Goal: Task Accomplishment & Management: Manage account settings

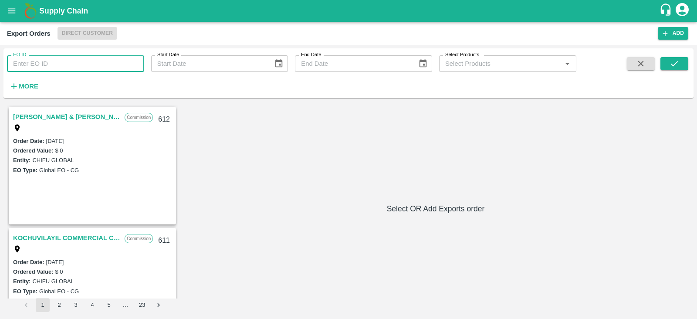
click at [68, 66] on input "EO ID" at bounding box center [75, 63] width 137 height 17
type input "557"
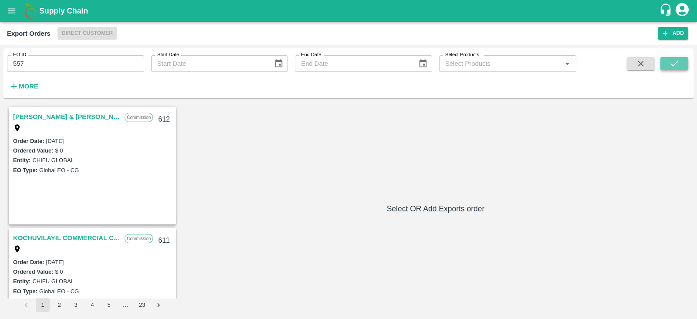
click at [671, 65] on icon "submit" at bounding box center [675, 64] width 10 height 10
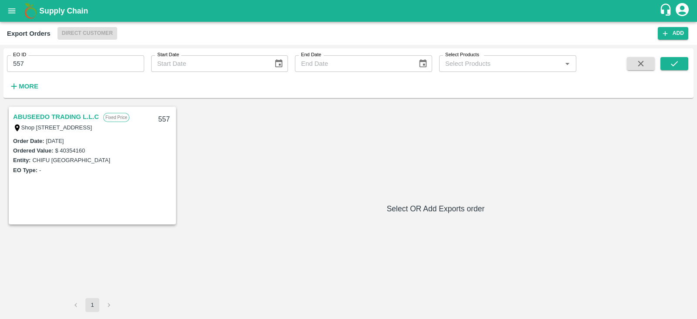
click at [66, 119] on link "ABUSEEDO TRADING L.L.C" at bounding box center [56, 116] width 86 height 11
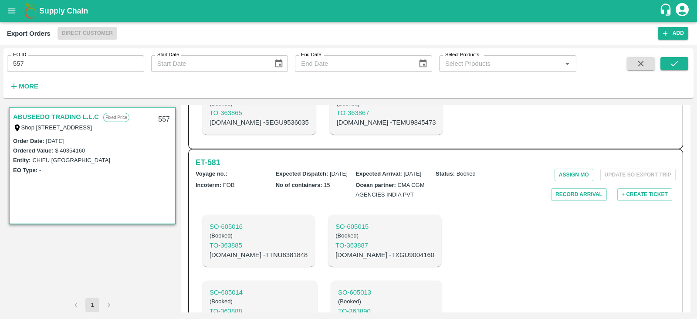
scroll to position [1243, 0]
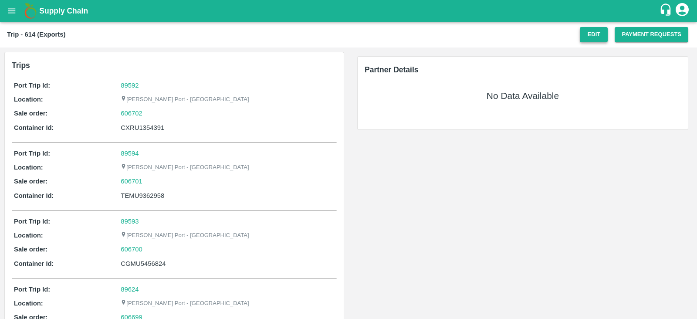
click at [599, 36] on button "Edit" at bounding box center [594, 34] width 28 height 15
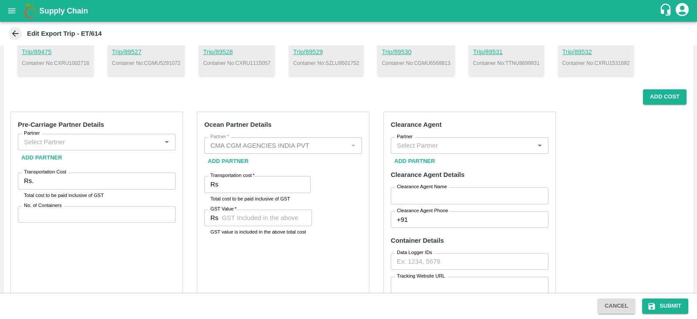
scroll to position [227, 0]
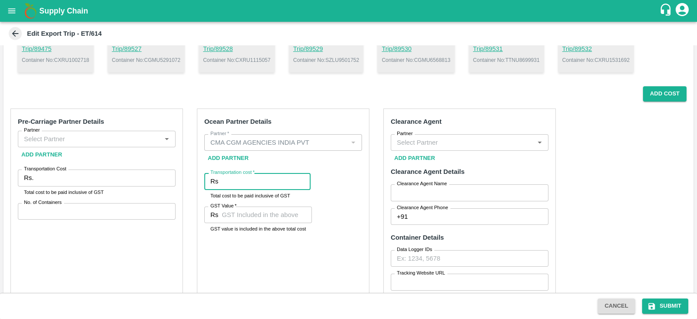
click at [265, 177] on input "Transportation cost   *" at bounding box center [266, 181] width 89 height 17
paste input "130750.20"
type input "130750.20"
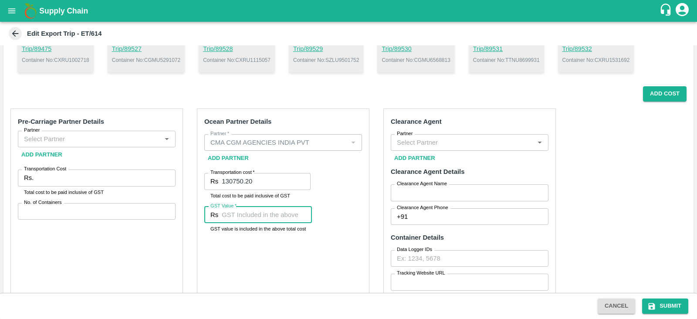
click at [260, 214] on input "GST Value   *" at bounding box center [267, 214] width 90 height 17
paste input "857140.26"
type input "857140.26"
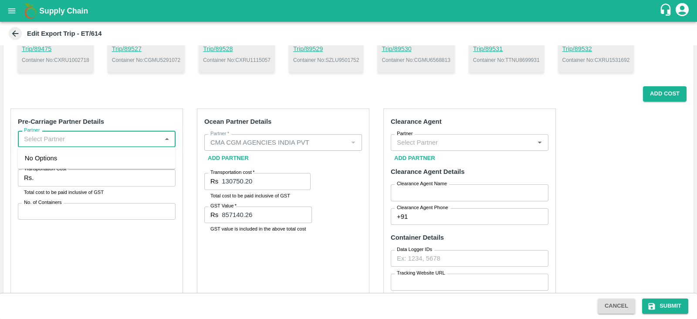
click at [144, 137] on input "Partner" at bounding box center [89, 138] width 138 height 11
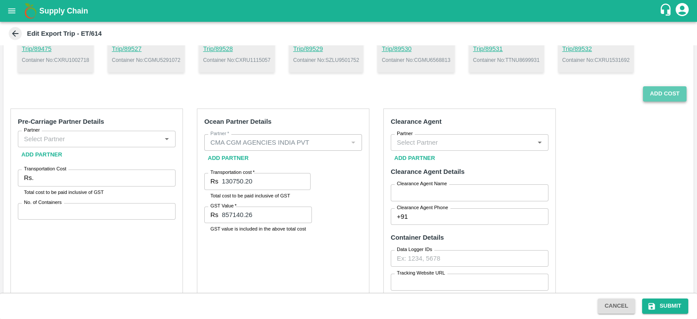
click at [664, 89] on button "Add Cost" at bounding box center [665, 93] width 44 height 15
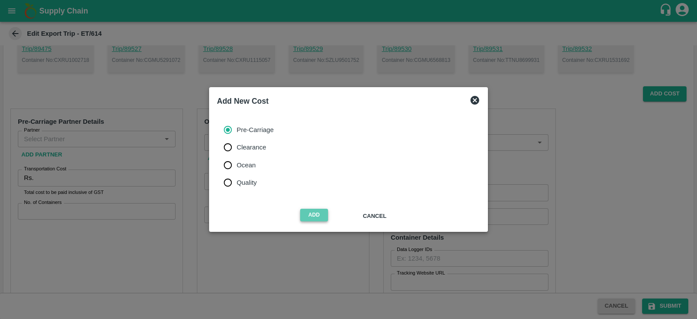
click at [315, 212] on button "Add" at bounding box center [314, 215] width 28 height 13
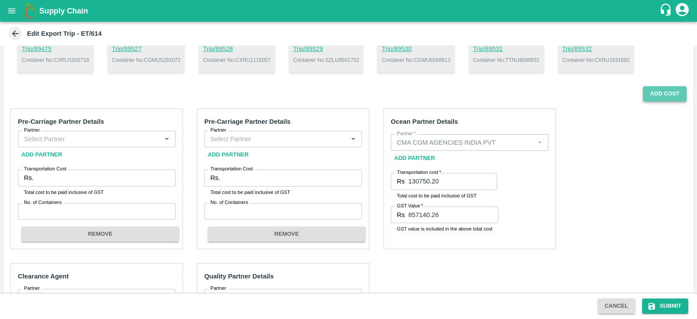
click at [657, 90] on button "Add Cost" at bounding box center [665, 93] width 44 height 15
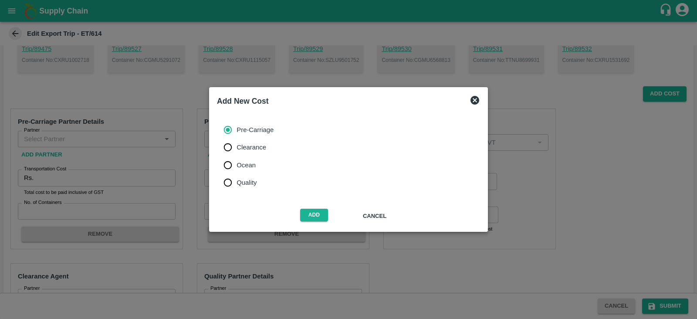
click at [260, 149] on span "Clearance" at bounding box center [252, 147] width 30 height 10
click at [237, 149] on input "Clearance" at bounding box center [227, 147] width 17 height 17
radio input "true"
click at [310, 219] on button "Add" at bounding box center [314, 215] width 28 height 13
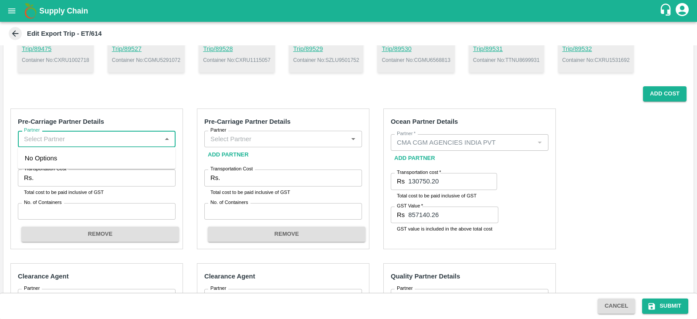
click at [118, 140] on input "Partner" at bounding box center [89, 138] width 138 height 11
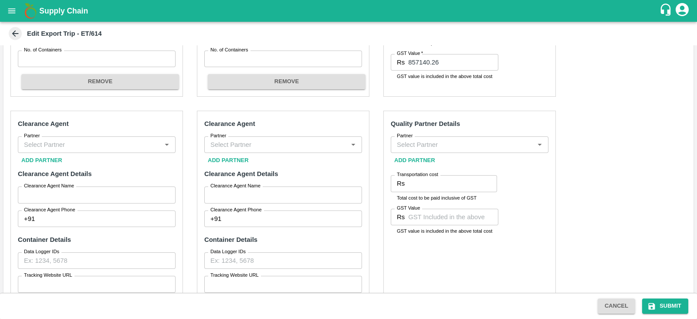
scroll to position [376, 0]
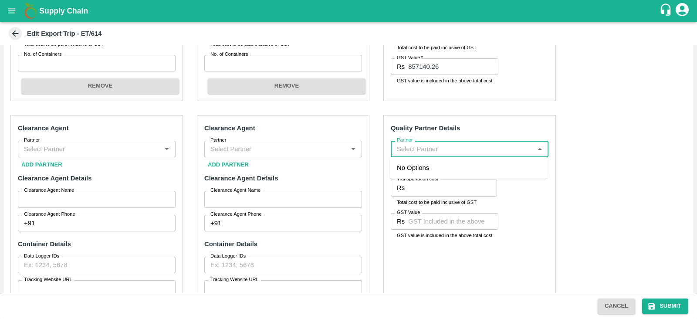
click at [413, 148] on input "Partner" at bounding box center [462, 148] width 138 height 11
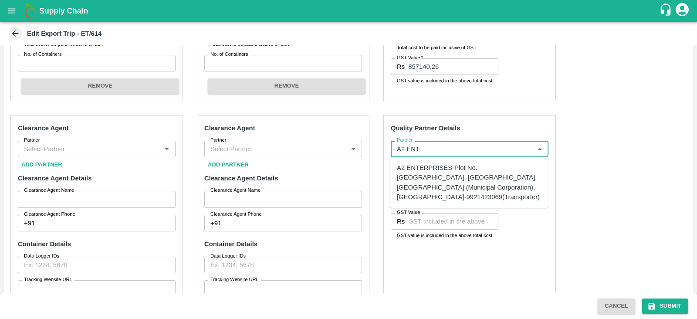
click at [455, 184] on div "A2 ENTERPRISES-Plot No.16 Devikanandan Apartment, Mahadev Bagh, Near Godavari C…" at bounding box center [469, 182] width 144 height 39
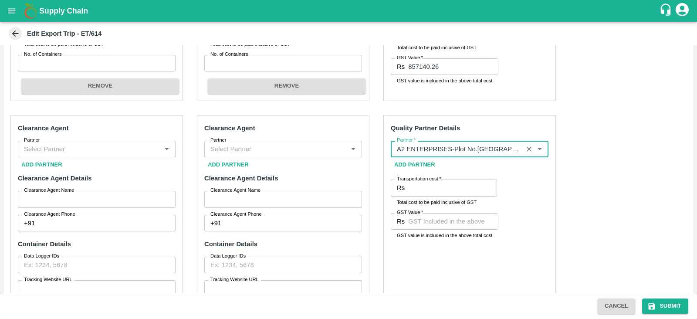
type input "A2 ENTERPRISES-Plot No.16 Devikanandan Apartment, Mahadev Bagh, Near Godavari C…"
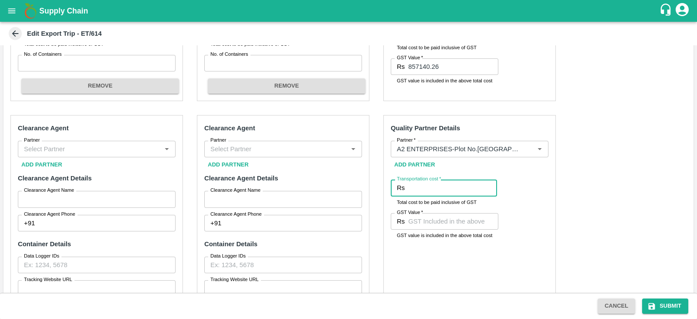
click at [420, 192] on input "Transportation cost   *" at bounding box center [452, 187] width 89 height 17
type input "13400"
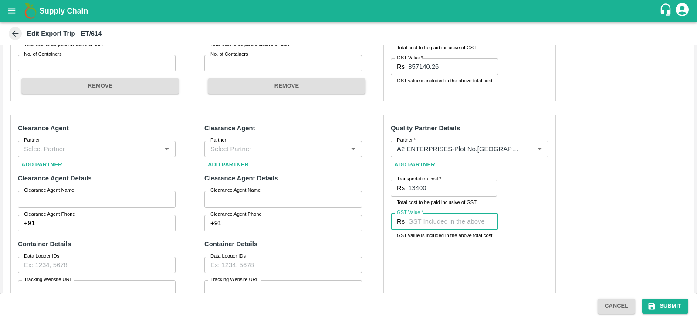
click at [430, 217] on input "GST Value   *" at bounding box center [453, 221] width 90 height 17
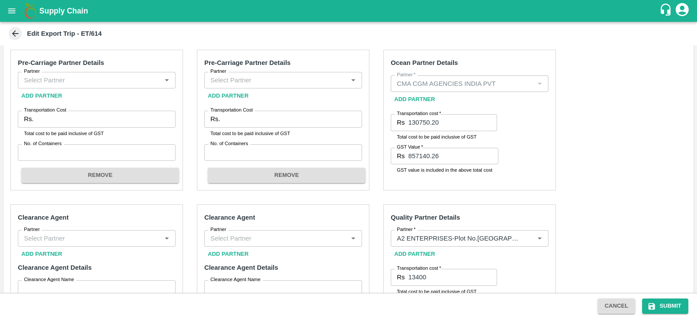
scroll to position [261, 0]
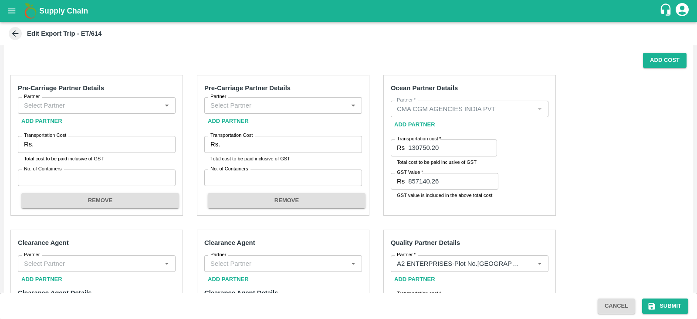
type input "00"
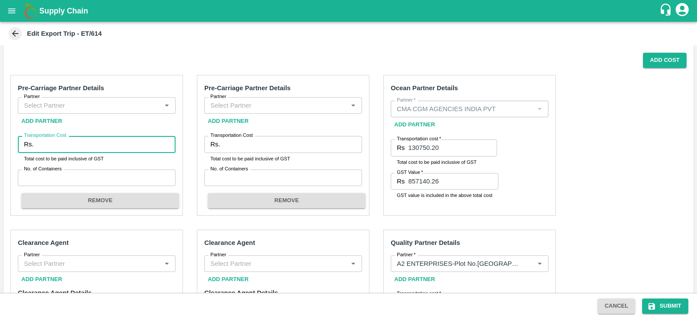
click at [118, 142] on input "Transportation Cost" at bounding box center [106, 144] width 139 height 17
paste input "746140.89"
type input "746140.89"
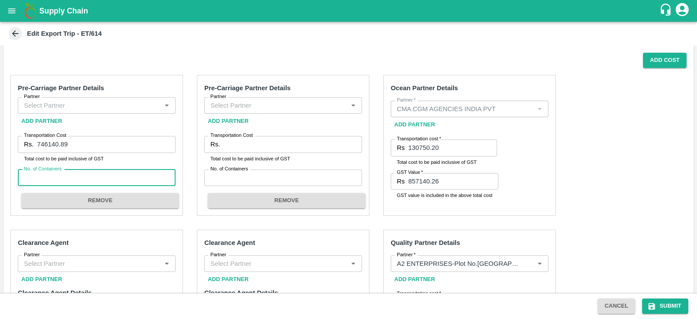
click at [84, 183] on input "No. of Containers" at bounding box center [97, 177] width 158 height 17
type input "17"
click at [142, 101] on input "Partner" at bounding box center [89, 105] width 138 height 11
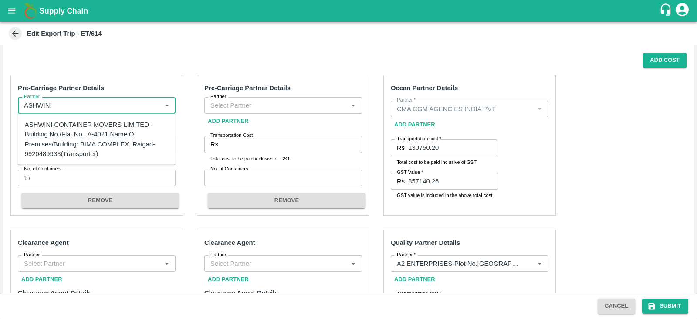
click at [88, 135] on div "ASHWINI CONTAINER MOVERS LIMITED -Building No./Flat No.: A-4021 Name Of Premise…" at bounding box center [97, 139] width 144 height 39
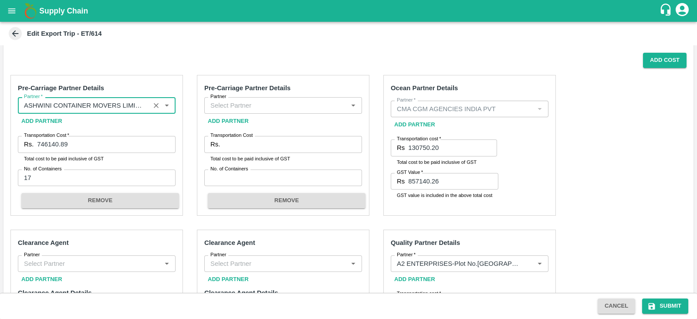
type input "ASHWINI CONTAINER MOVERS LIMITED -Building No./Flat No.: A-4021 Name Of Premise…"
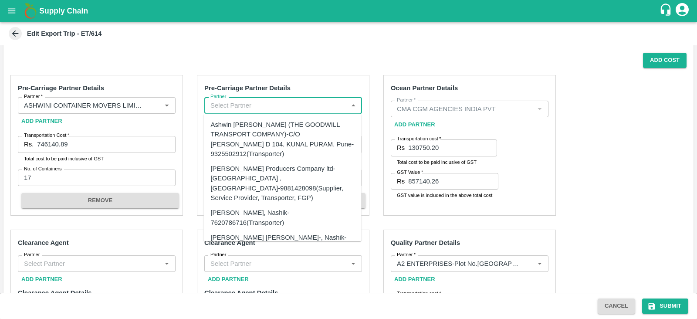
click at [242, 103] on input "Partner" at bounding box center [276, 105] width 138 height 11
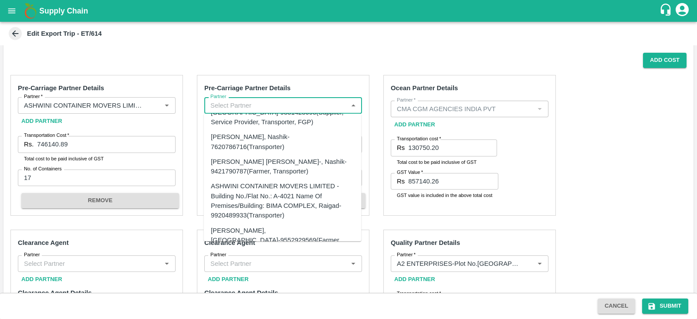
click at [262, 181] on div "ASHWINI CONTAINER MOVERS LIMITED -Building No./Flat No.: A-4021 Name Of Premise…" at bounding box center [283, 200] width 144 height 39
type input "ASHWINI CONTAINER MOVERS LIMITED -Building No./Flat No.: A-4021 Name Of Premise…"
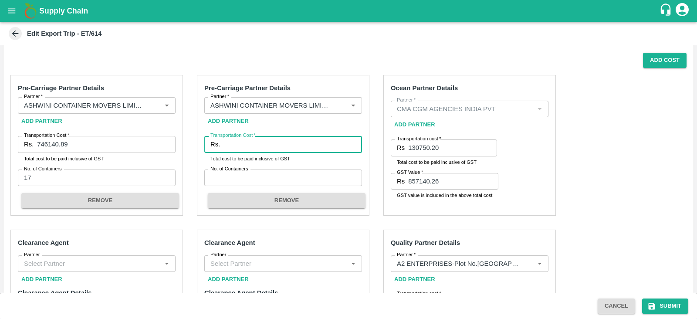
click at [275, 140] on input "Transportation Cost   *" at bounding box center [292, 144] width 139 height 17
paste input "165070.85"
type input "165070.85"
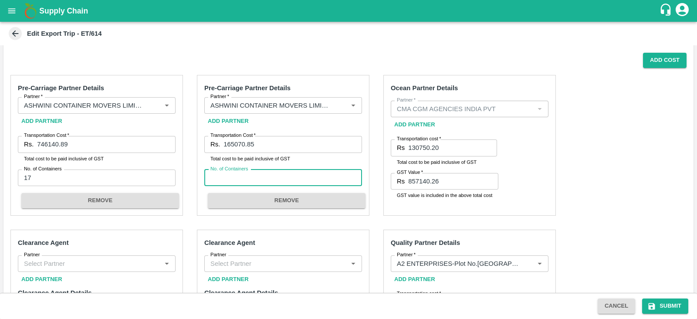
click at [258, 173] on input "No. of Containers" at bounding box center [283, 177] width 158 height 17
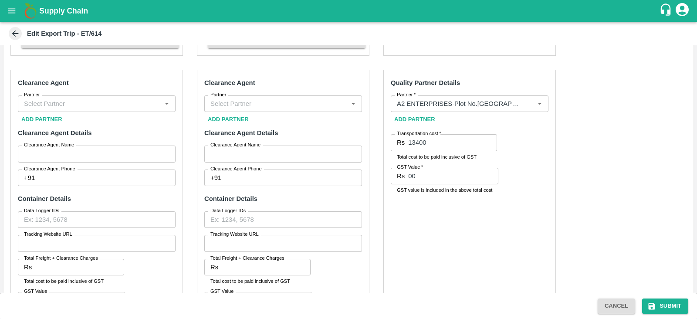
scroll to position [422, 0]
type input "4"
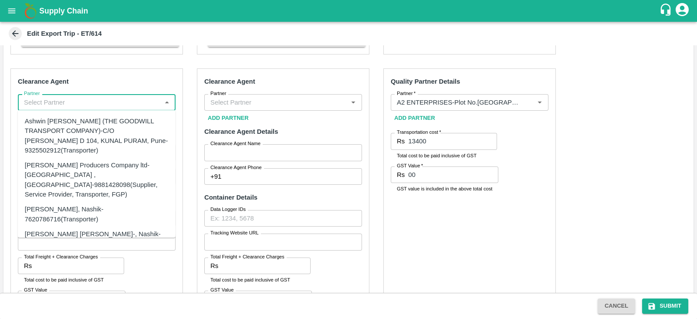
click at [126, 98] on input "Partner" at bounding box center [89, 102] width 138 height 11
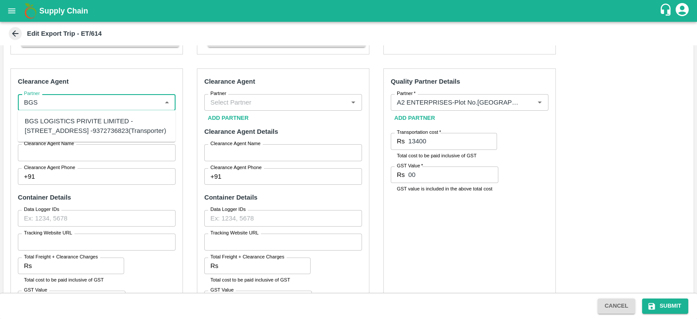
click at [96, 125] on div "BGS LOGISTICS PRIVITE LIMITED -[STREET_ADDRESS] -9372736823(Transporter)" at bounding box center [97, 126] width 144 height 20
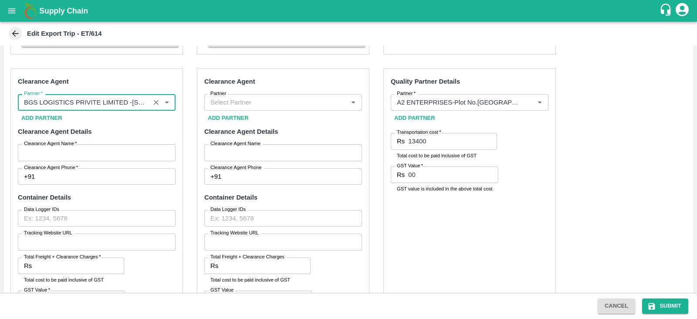
type input "BGS LOGISTICS PRIVITE LIMITED -[STREET_ADDRESS] -9372736823(Transporter)"
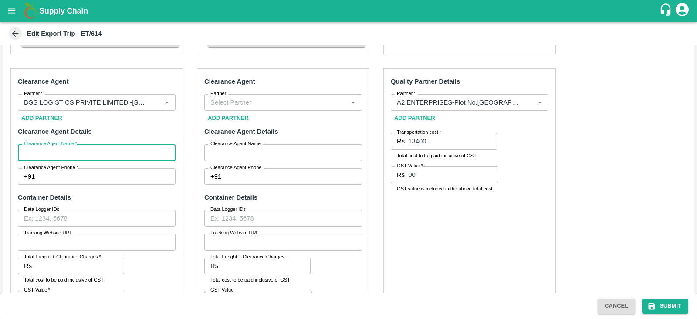
click at [76, 147] on input "Clearance Agent Name   *" at bounding box center [97, 152] width 158 height 17
type input "BGS"
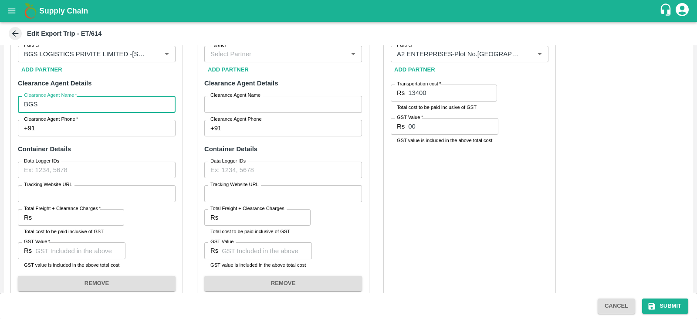
scroll to position [471, 0]
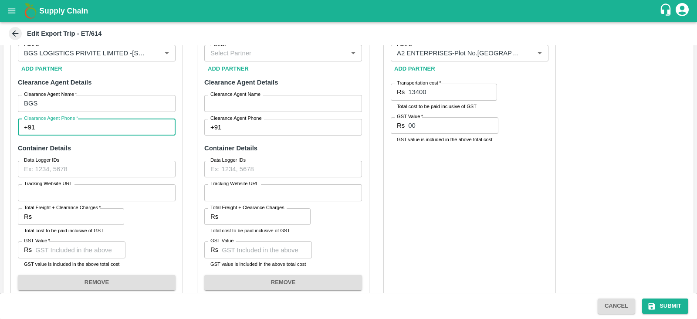
click at [62, 129] on input "Clearance Agent Phone   *" at bounding box center [106, 127] width 137 height 17
type input "9372736823"
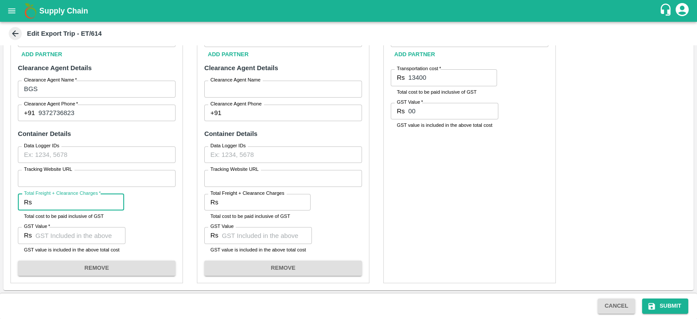
click at [80, 203] on input "Total Freight + Clearance Charges   *" at bounding box center [79, 202] width 89 height 17
paste input "84252.00"
type input "84252.00"
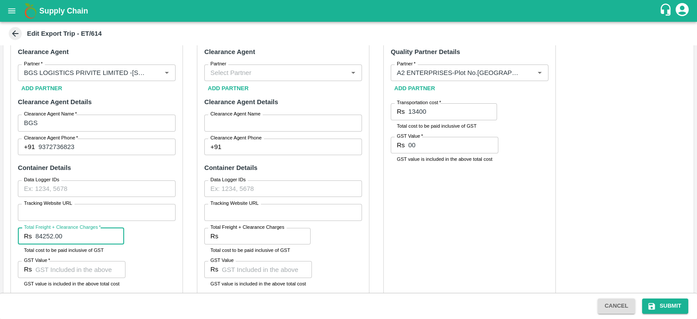
scroll to position [454, 0]
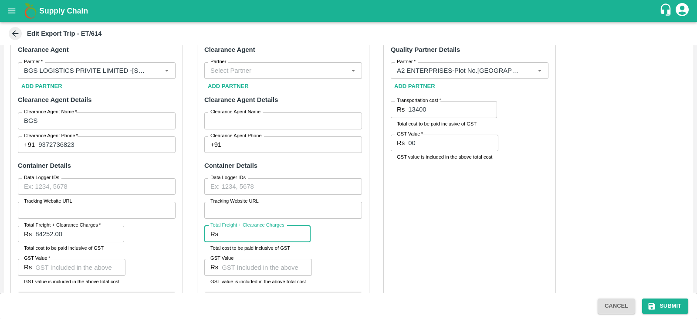
click at [256, 234] on input "Total Freight + Clearance Charges" at bounding box center [266, 234] width 89 height 17
paste input "19824.00"
type input "19824.00"
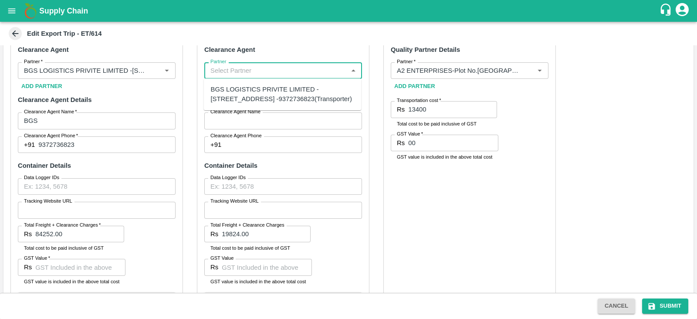
click at [251, 69] on input "Partner" at bounding box center [276, 70] width 138 height 11
click at [252, 88] on div "BGS LOGISTICS PRIVITE LIMITED -[STREET_ADDRESS] -9372736823(Transporter)" at bounding box center [283, 95] width 144 height 20
type input "BGS LOGISTICS PRIVITE LIMITED -[STREET_ADDRESS] -9372736823(Transporter)"
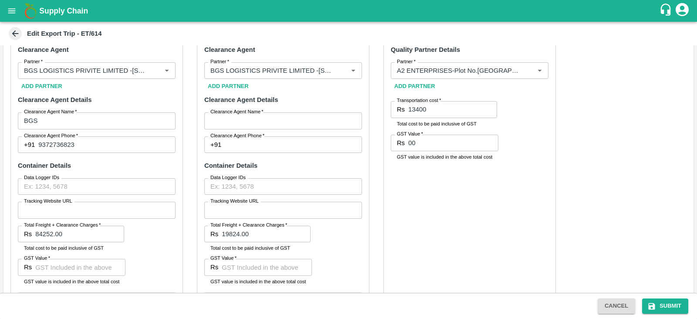
click at [248, 114] on label "Clearance Agent Name   *" at bounding box center [236, 111] width 53 height 7
click at [248, 114] on input "Clearance Agent Name   *" at bounding box center [283, 120] width 158 height 17
click at [246, 118] on input "Clearance Agent Name   *" at bounding box center [283, 120] width 158 height 17
type input "BGS"
click at [254, 145] on input "Clearance Agent Phone   *" at bounding box center [293, 144] width 137 height 17
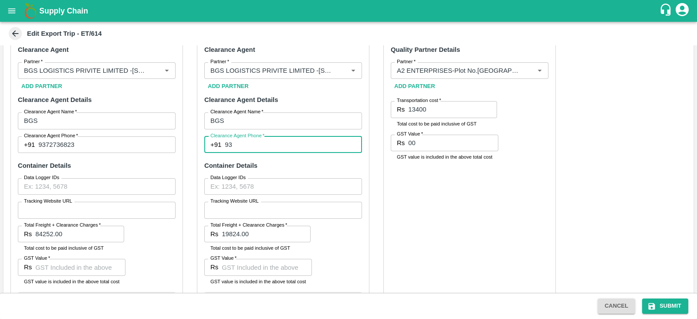
type input "9"
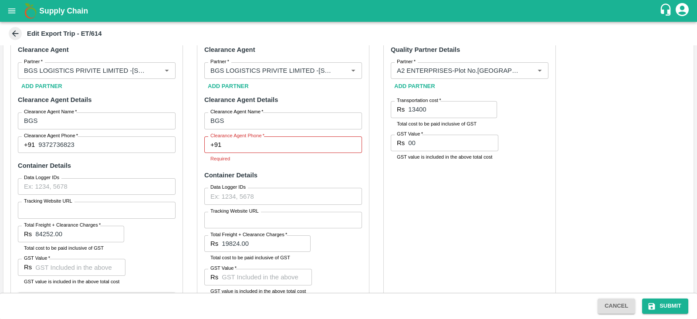
click at [290, 152] on div "Clearance Agent Partner   * Partner   * Add Partner Clearance Agent Details Cle…" at bounding box center [283, 181] width 173 height 288
click at [281, 145] on input "Clearance Agent Phone   *" at bounding box center [293, 144] width 137 height 17
type input "9372736823"
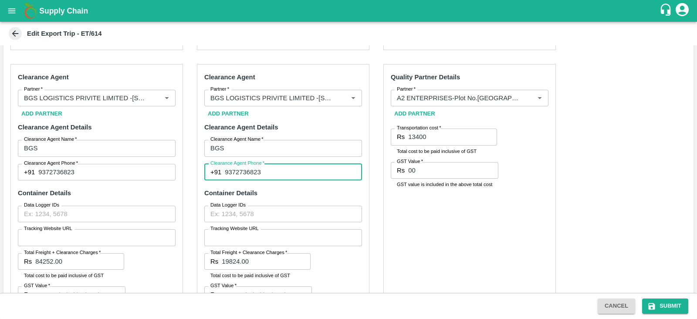
scroll to position [486, 0]
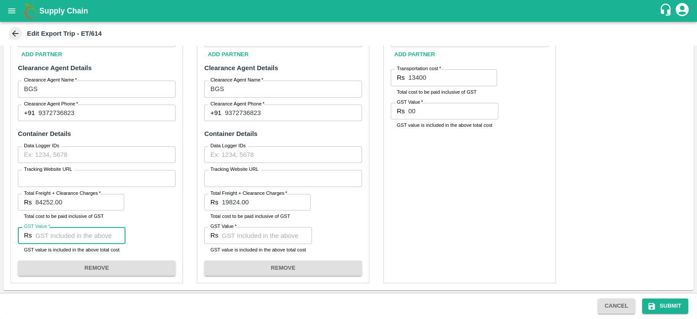
click at [81, 234] on input "GST Value   *" at bounding box center [80, 235] width 90 height 17
type input "12852"
click at [475, 191] on div "Quality Partner Details Partner   * Partner   * Add Partner Transportation cost…" at bounding box center [469, 144] width 173 height 278
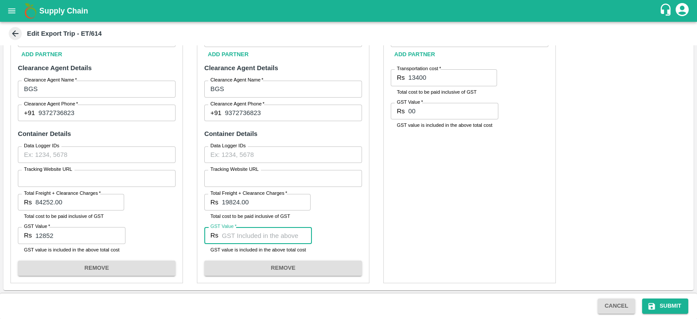
click at [247, 236] on input "GST Value   *" at bounding box center [267, 235] width 90 height 17
type input "2"
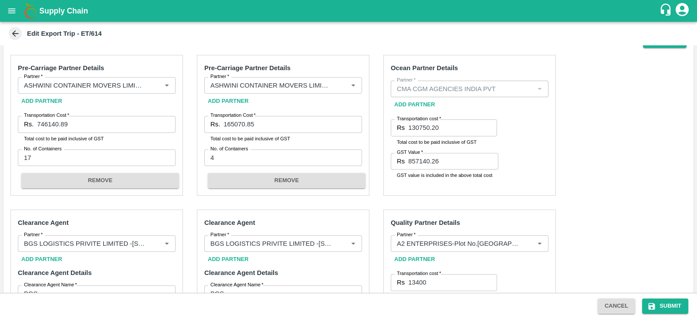
scroll to position [281, 0]
type input "3024"
click at [670, 308] on button "Submit" at bounding box center [665, 305] width 46 height 15
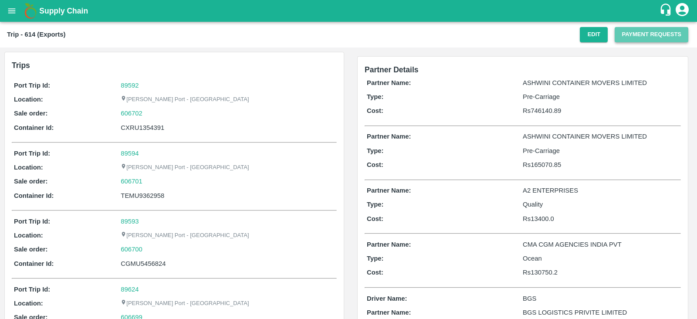
click at [636, 34] on button "Payment Requests" at bounding box center [652, 34] width 74 height 15
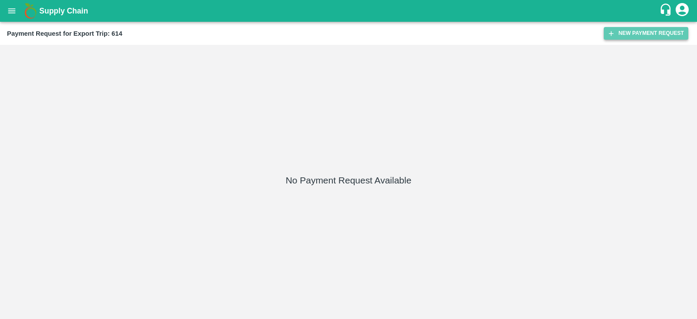
click at [621, 36] on button "New Payment Request" at bounding box center [646, 33] width 85 height 13
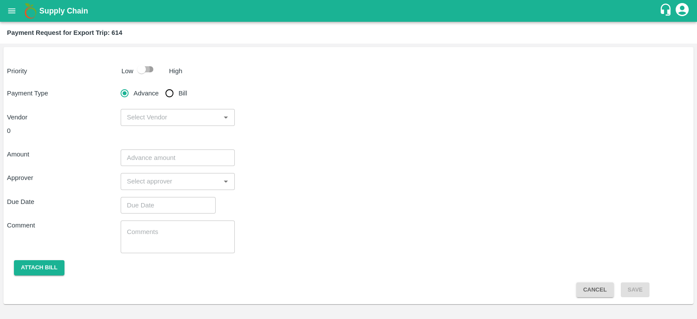
click at [138, 71] on input "checkbox" at bounding box center [142, 69] width 50 height 17
checkbox input "true"
click at [173, 95] on input "Bill" at bounding box center [169, 93] width 17 height 17
radio input "true"
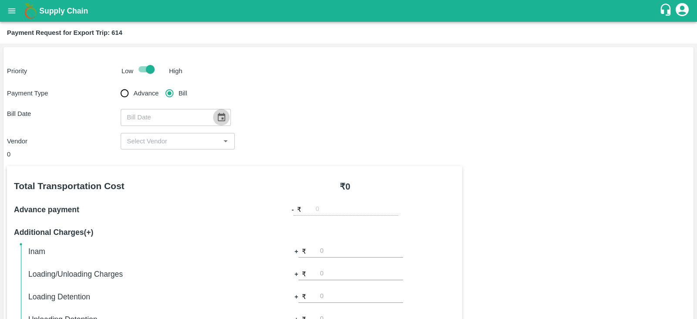
click at [217, 113] on icon "Choose date" at bounding box center [222, 117] width 10 height 10
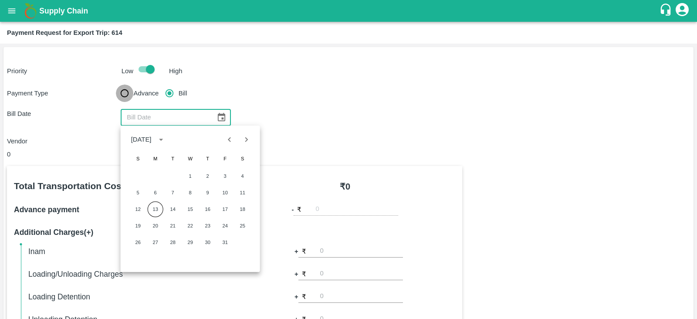
click at [125, 94] on input "Advance" at bounding box center [124, 93] width 17 height 17
radio input "true"
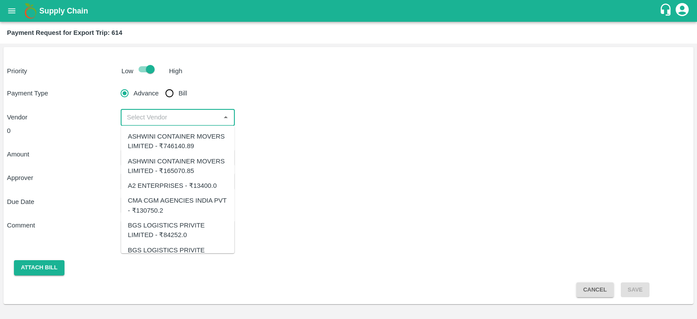
click at [180, 121] on input "input" at bounding box center [170, 117] width 94 height 11
click at [179, 210] on div "CMA CGM AGENCIES INDIA PVT - ₹130750.2" at bounding box center [178, 206] width 100 height 20
type input "CMA CGM AGENCIES INDIA PVT - ₹130750.2"
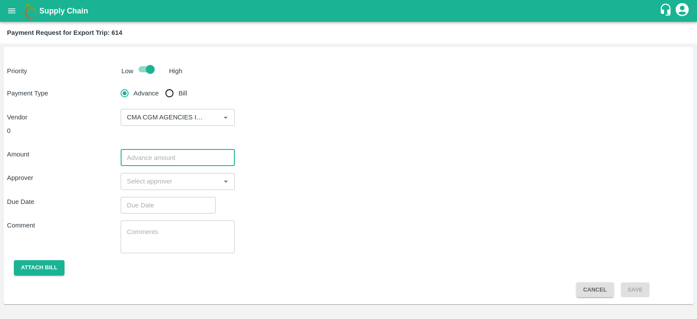
click at [165, 158] on input "number" at bounding box center [178, 157] width 114 height 17
paste input "857140.26"
type input "857140.26"
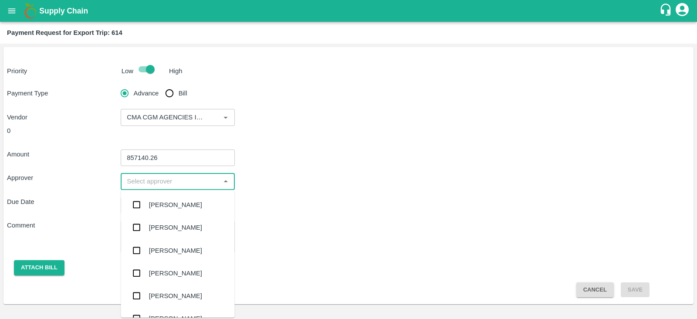
click at [203, 183] on input "input" at bounding box center [170, 181] width 94 height 11
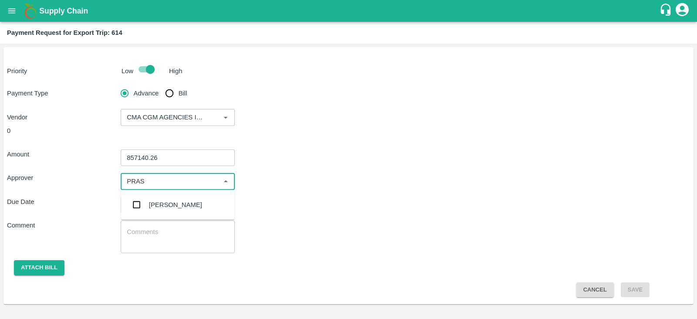
type input "PRASA"
click at [184, 199] on div "Prasad Waghade" at bounding box center [178, 204] width 114 height 23
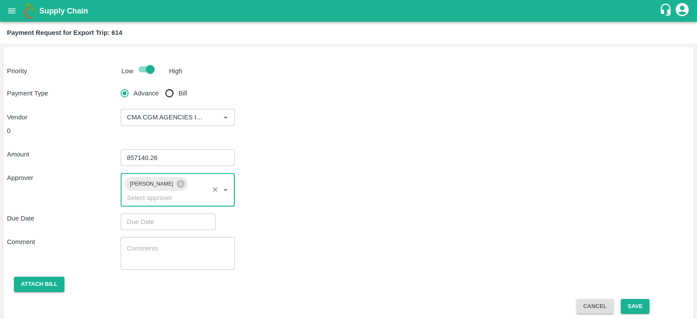
type input "DD/MM/YYYY hh:mm aa"
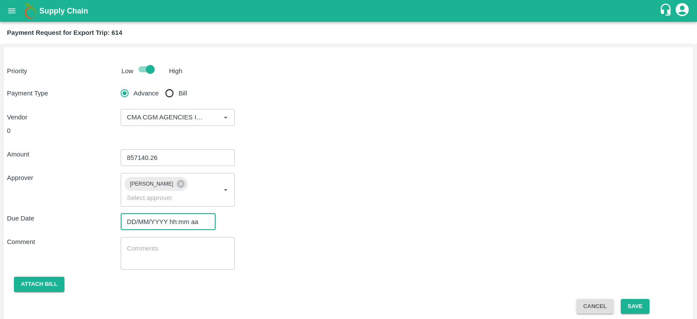
click at [163, 213] on input "DD/MM/YYYY hh:mm aa" at bounding box center [165, 221] width 89 height 17
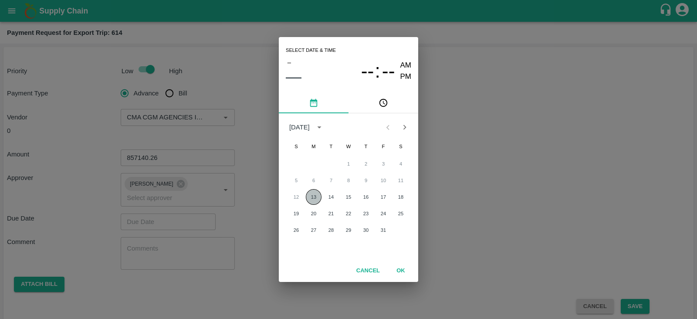
click at [316, 199] on button "13" at bounding box center [314, 197] width 16 height 16
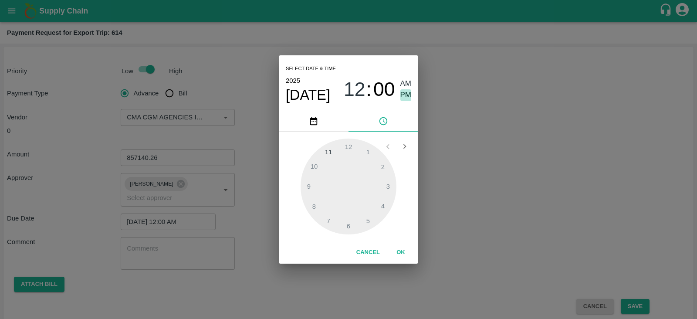
click at [408, 96] on span "PM" at bounding box center [405, 95] width 11 height 12
click at [386, 186] on div at bounding box center [349, 187] width 96 height 96
click at [357, 89] on span "03" at bounding box center [355, 89] width 22 height 23
click at [369, 152] on div at bounding box center [349, 187] width 96 height 96
type input "13/10/2025 01:00 PM"
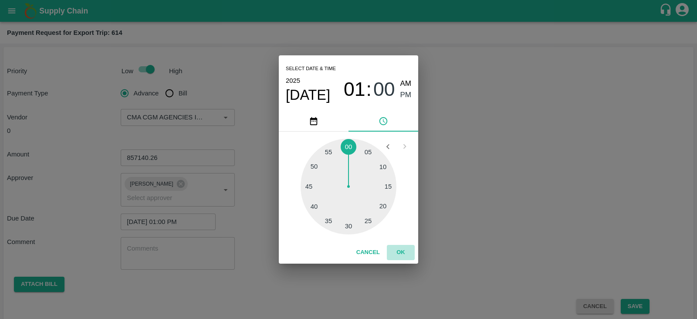
click at [399, 248] on button "OK" at bounding box center [401, 252] width 28 height 15
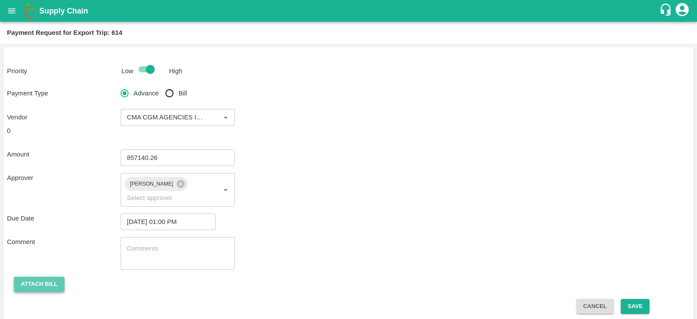
click at [34, 277] on button "Attach bill" at bounding box center [39, 284] width 51 height 15
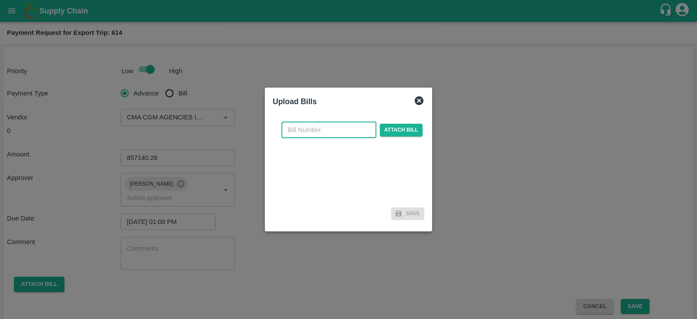
click at [311, 135] on input "text" at bounding box center [328, 130] width 95 height 17
paste input "INEMHC26082066"
type input "INEMHC26082066"
click at [389, 127] on span "Attach bill" at bounding box center [401, 130] width 43 height 13
click at [0, 0] on input "Attach bill" at bounding box center [0, 0] width 0 height 0
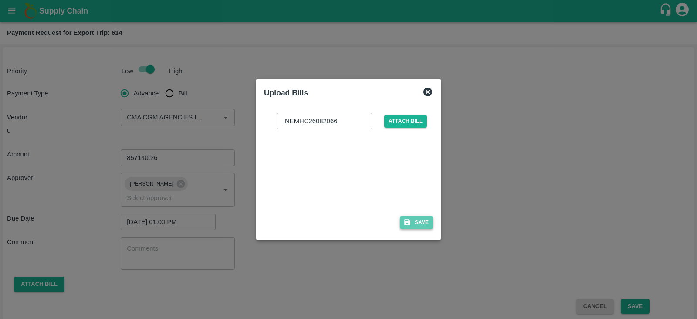
click at [418, 223] on button "Save" at bounding box center [416, 222] width 33 height 13
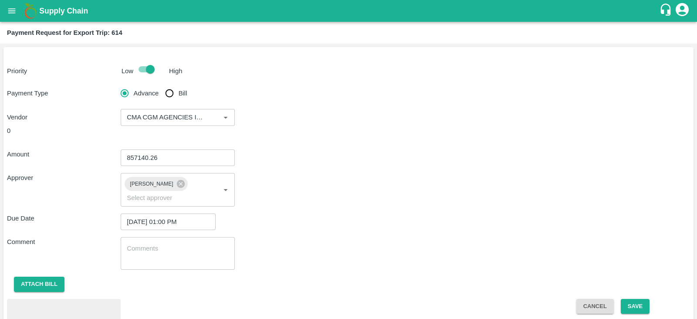
scroll to position [40, 0]
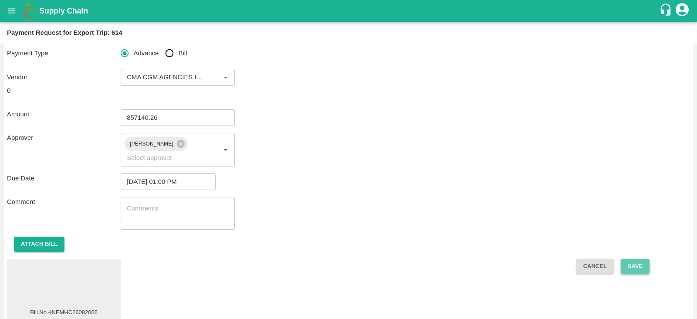
click at [629, 259] on button "Save" at bounding box center [635, 266] width 29 height 15
click at [637, 259] on button "Save" at bounding box center [635, 266] width 29 height 15
click at [637, 259] on icon at bounding box center [636, 266] width 14 height 14
click at [76, 274] on div at bounding box center [63, 285] width 107 height 46
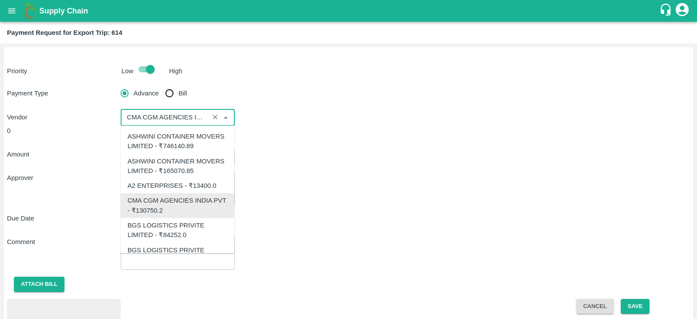
click at [188, 113] on input "input" at bounding box center [164, 117] width 83 height 11
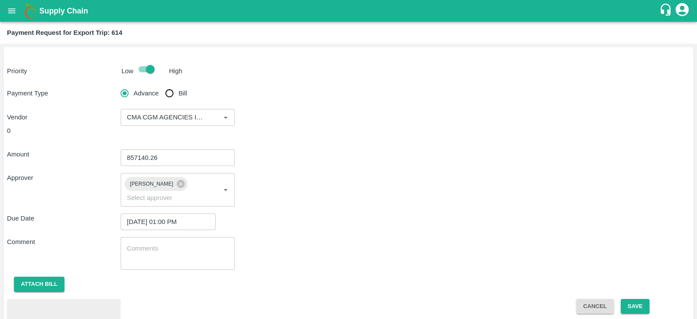
click at [331, 161] on div "Amount 857140.26 ​" at bounding box center [348, 157] width 683 height 17
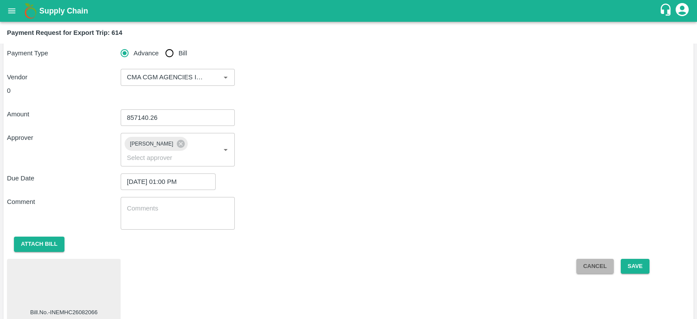
click at [599, 259] on button "Cancel" at bounding box center [594, 266] width 37 height 15
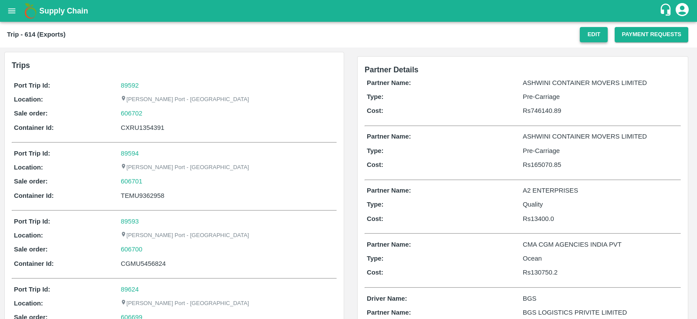
click at [595, 38] on button "Edit" at bounding box center [594, 34] width 28 height 15
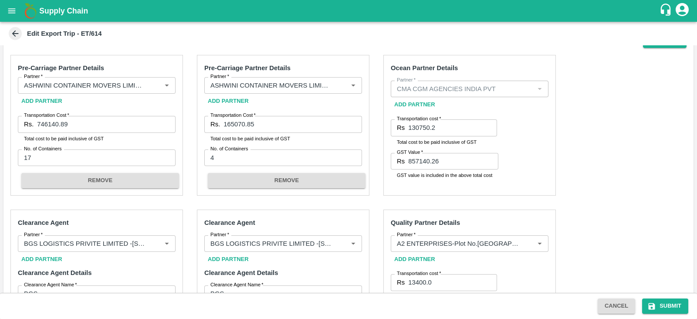
scroll to position [281, 0]
click at [460, 160] on input "857140.26" at bounding box center [453, 161] width 90 height 17
click at [442, 125] on input "130750.2" at bounding box center [452, 128] width 89 height 17
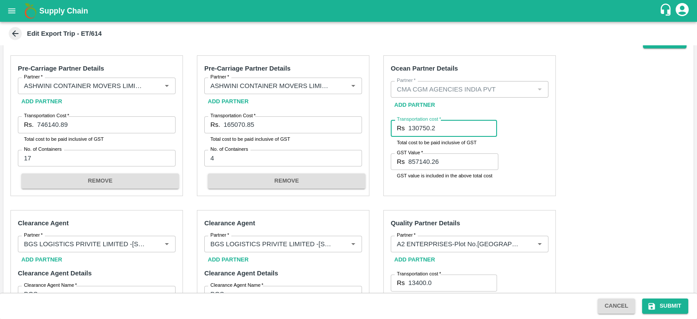
paste input "85714026"
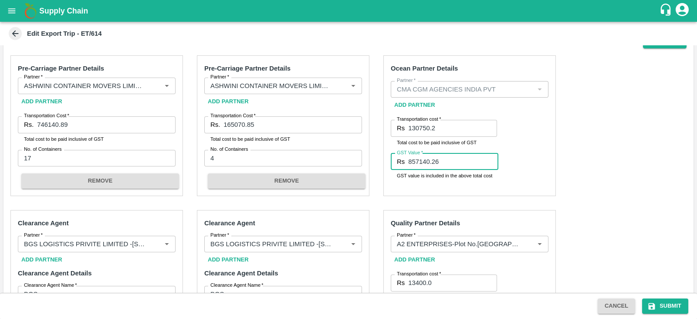
click at [440, 156] on input "857140.26" at bounding box center [453, 161] width 90 height 17
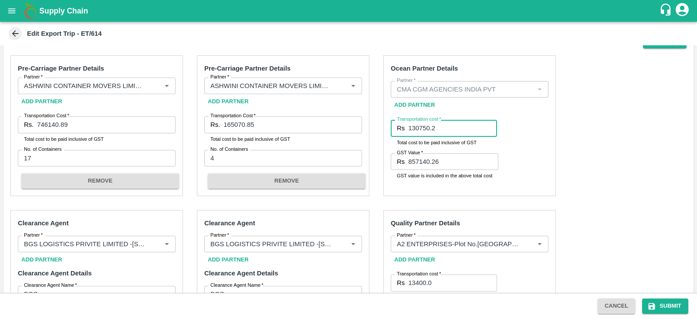
click at [438, 127] on input "130750.2" at bounding box center [452, 128] width 89 height 17
paste input "857140.26"
type input "857140.26"
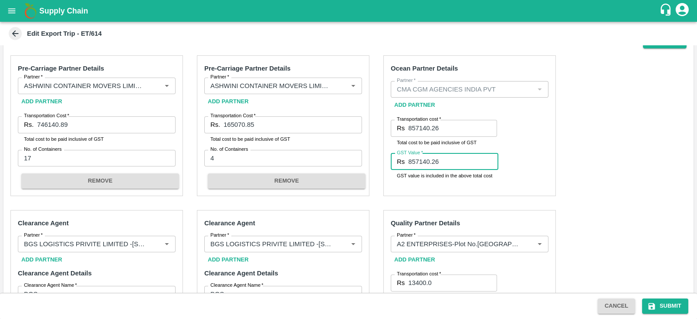
click at [457, 159] on input "857140.26" at bounding box center [453, 161] width 90 height 17
paste input "130750.20"
type input "130750.20"
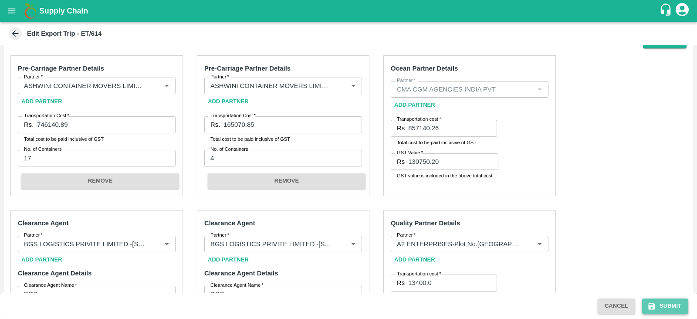
click at [673, 307] on button "Submit" at bounding box center [665, 305] width 46 height 15
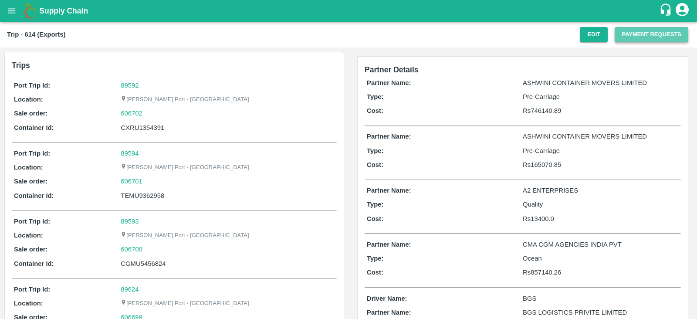
click at [651, 36] on button "Payment Requests" at bounding box center [652, 34] width 74 height 15
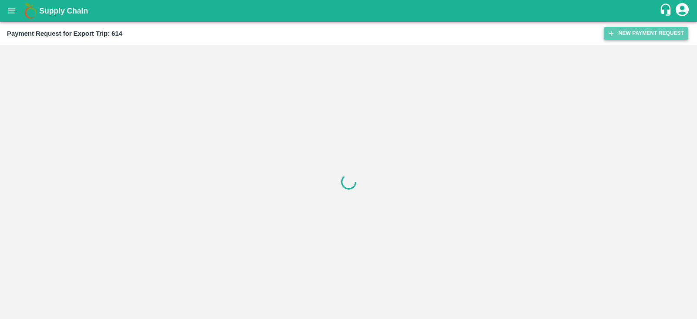
click at [619, 35] on button "New Payment Request" at bounding box center [646, 33] width 85 height 13
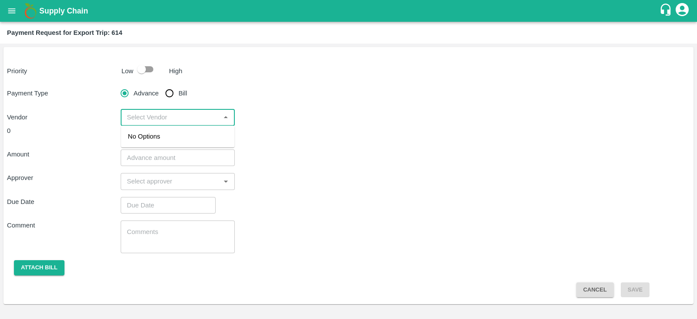
click at [146, 118] on input "input" at bounding box center [170, 117] width 94 height 11
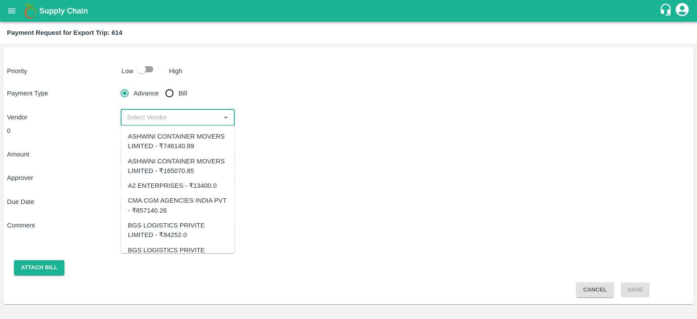
click at [187, 206] on div "CMA CGM AGENCIES INDIA PVT - ₹857140.26" at bounding box center [178, 206] width 100 height 20
type input "CMA CGM AGENCIES INDIA PVT - ₹857140.26"
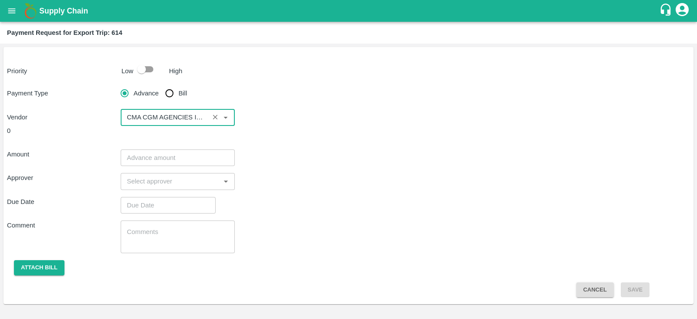
click at [159, 156] on input "number" at bounding box center [178, 157] width 114 height 17
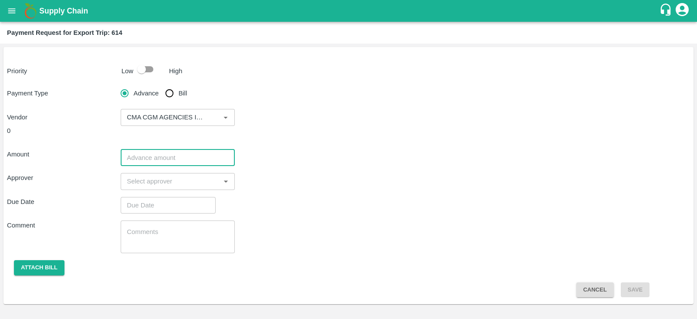
paste input "857140.26"
type input "857140.26"
click at [162, 186] on input "input" at bounding box center [170, 181] width 94 height 11
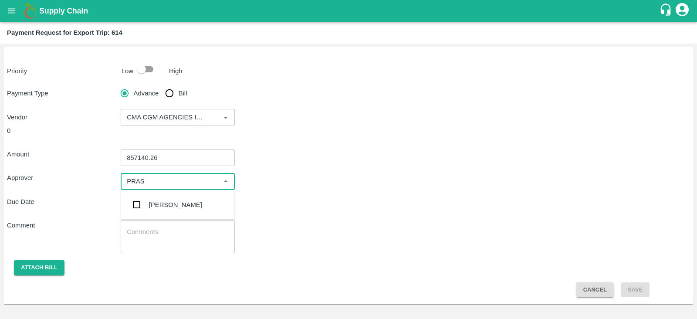
type input "PRASA"
click at [165, 207] on div "[PERSON_NAME]" at bounding box center [175, 205] width 53 height 10
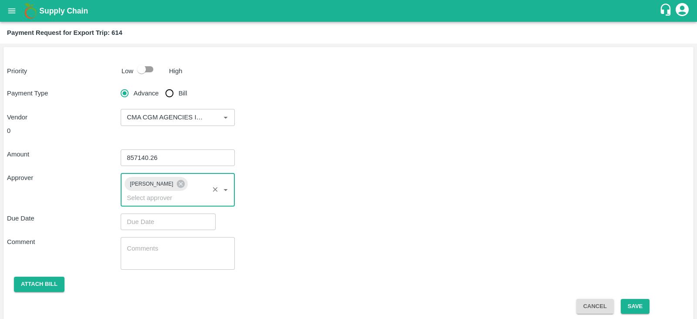
type input "DD/MM/YYYY hh:mm aa"
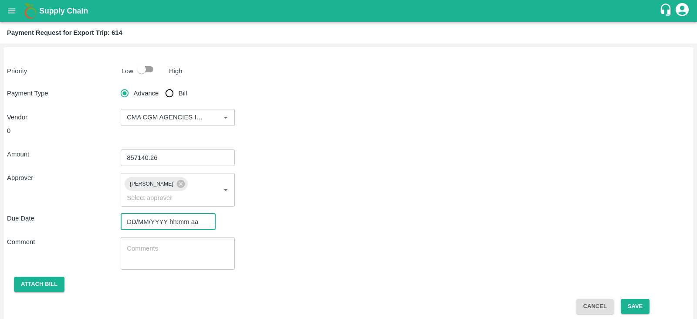
click at [161, 213] on input "DD/MM/YYYY hh:mm aa" at bounding box center [165, 221] width 89 height 17
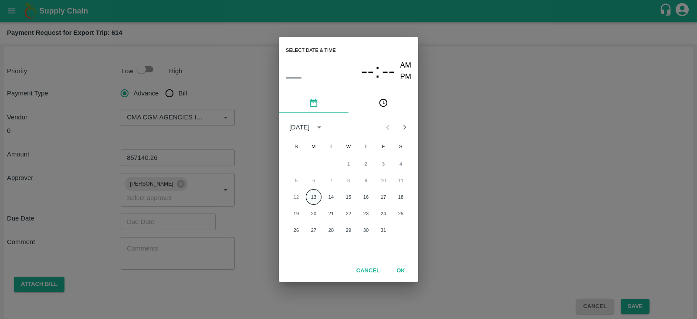
click at [316, 193] on button "13" at bounding box center [314, 197] width 16 height 16
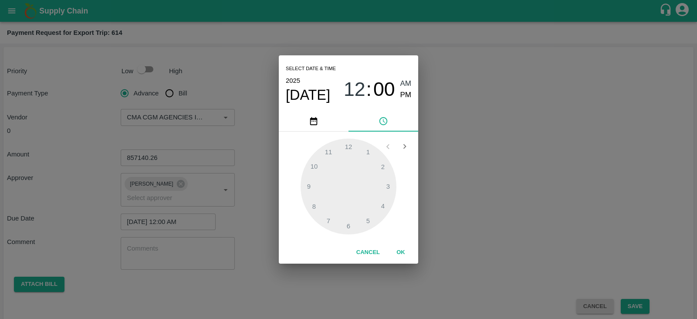
click at [409, 94] on span "PM" at bounding box center [405, 95] width 11 height 12
type input "[DATE] 12:00 PM"
click at [405, 250] on button "OK" at bounding box center [401, 252] width 28 height 15
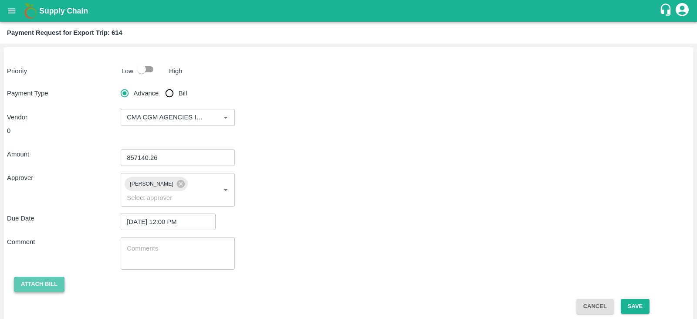
click at [51, 277] on button "Attach bill" at bounding box center [39, 284] width 51 height 15
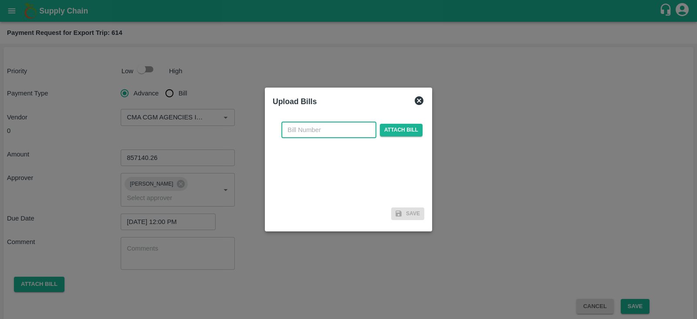
click at [351, 129] on input "text" at bounding box center [328, 130] width 95 height 17
paste input "INEMHC26082066"
type input "INEMHC26082066"
click at [393, 124] on span "Attach bill" at bounding box center [401, 130] width 43 height 13
click at [0, 0] on input "Attach bill" at bounding box center [0, 0] width 0 height 0
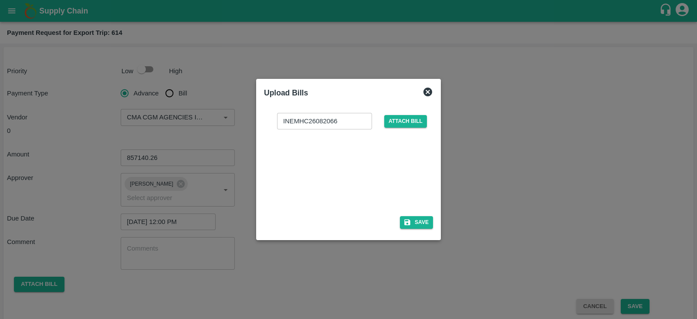
click at [424, 215] on div "INEMHC26082066 ​ Attach bill Save" at bounding box center [348, 169] width 169 height 126
click at [423, 217] on button "Save" at bounding box center [416, 222] width 33 height 13
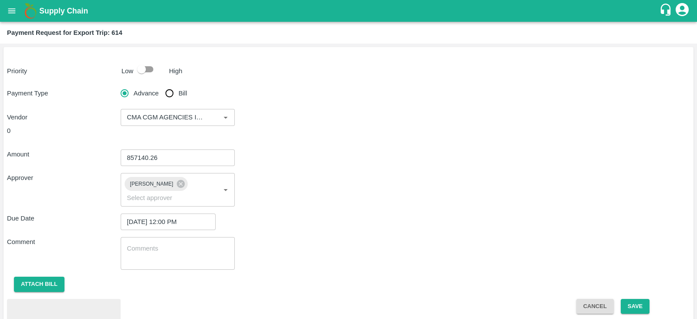
scroll to position [40, 0]
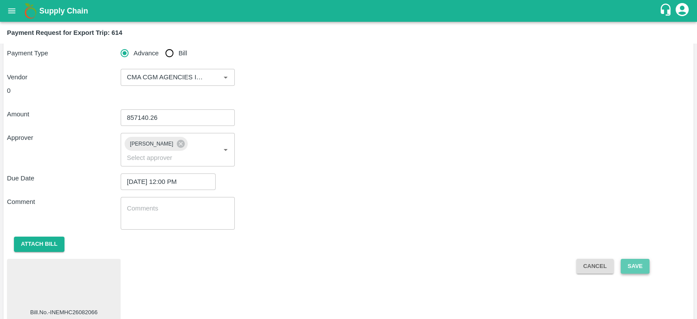
click at [644, 259] on button "Save" at bounding box center [635, 266] width 29 height 15
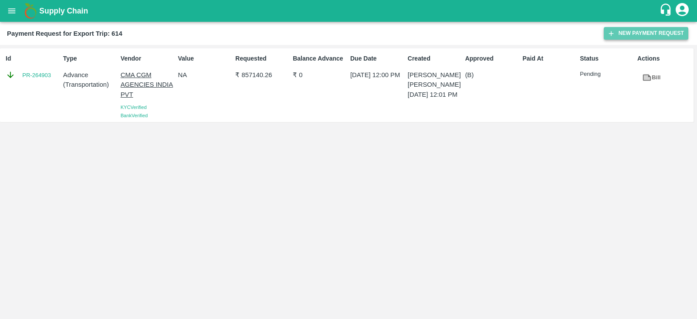
click at [643, 30] on button "New Payment Request" at bounding box center [646, 33] width 85 height 13
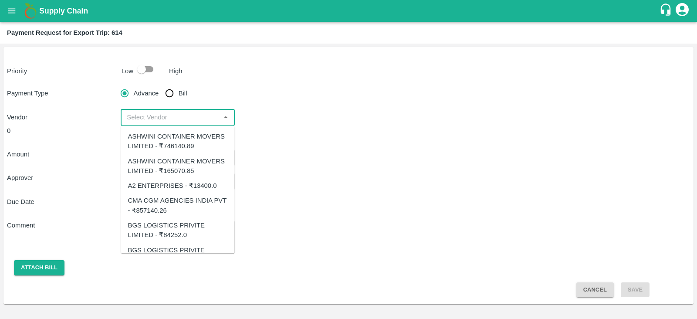
click at [211, 115] on input "input" at bounding box center [170, 117] width 94 height 11
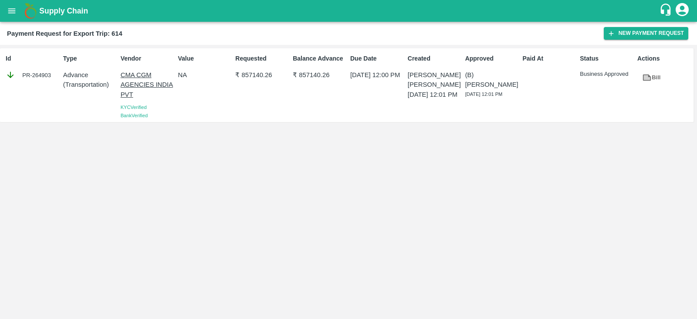
click at [36, 90] on div "Id PR-264903" at bounding box center [31, 85] width 58 height 69
copy div "PR-264903"
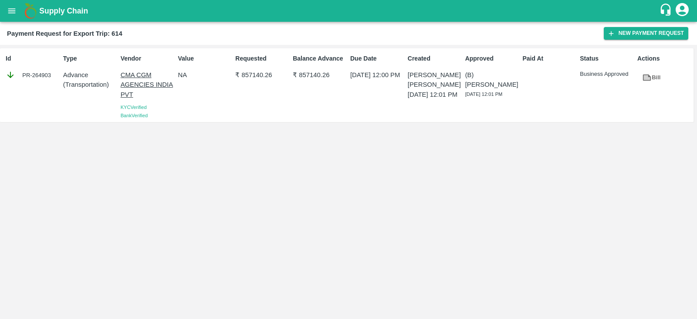
click at [259, 88] on div "Requested ₹ 857140.26" at bounding box center [261, 85] width 58 height 69
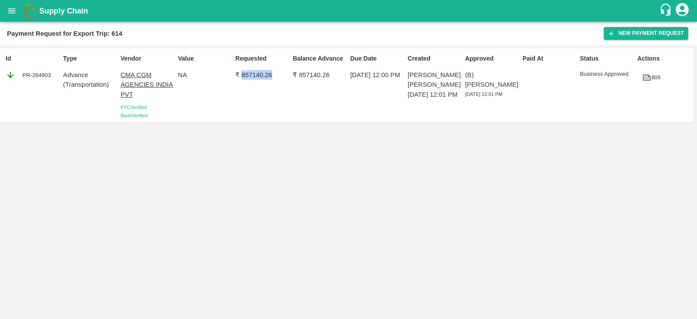
click at [259, 88] on div "Requested ₹ 857140.26" at bounding box center [261, 85] width 58 height 69
click at [12, 9] on icon "open drawer" at bounding box center [11, 10] width 7 height 5
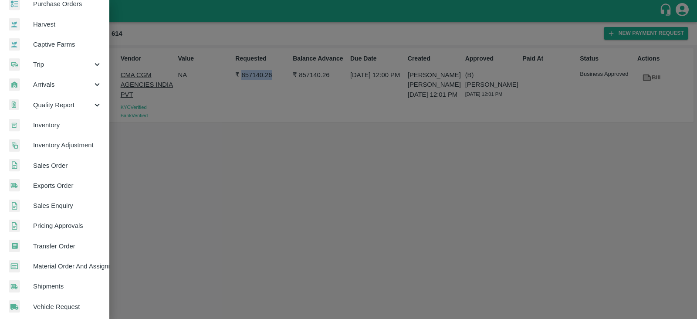
scroll to position [177, 0]
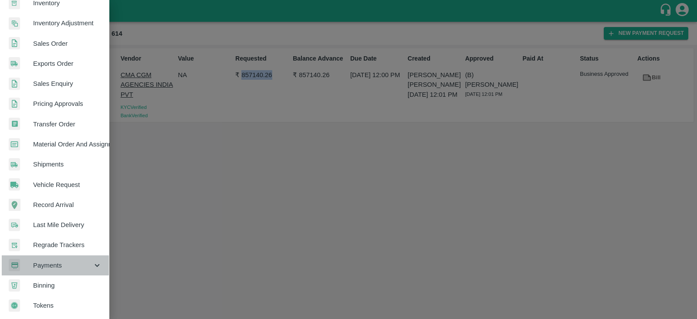
click at [70, 261] on span "Payments" at bounding box center [62, 266] width 59 height 10
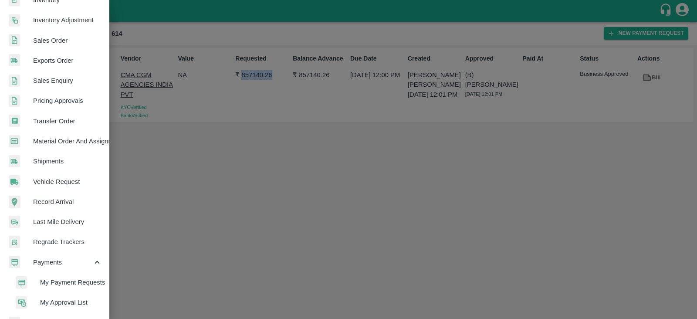
click at [73, 279] on span "My Payment Requests" at bounding box center [71, 283] width 62 height 10
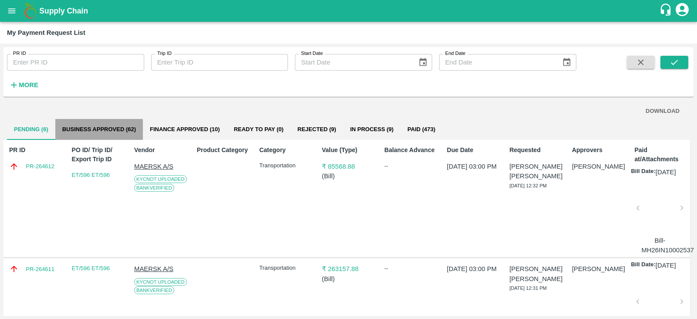
click at [113, 125] on button "Business Approved (62)" at bounding box center [99, 129] width 88 height 21
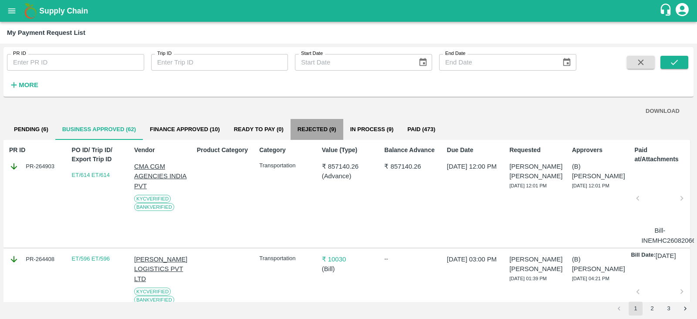
click at [318, 125] on button "Rejected (9)" at bounding box center [317, 129] width 53 height 21
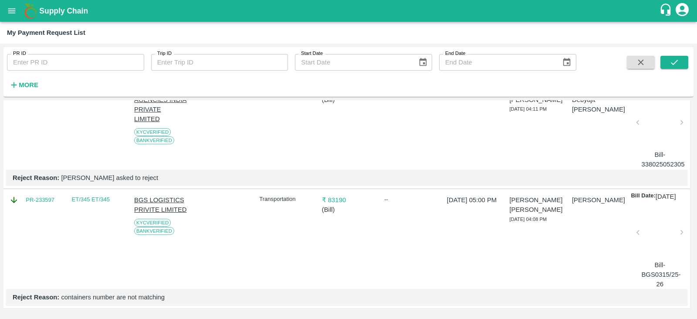
scroll to position [950, 0]
click at [658, 231] on div at bounding box center [659, 235] width 37 height 46
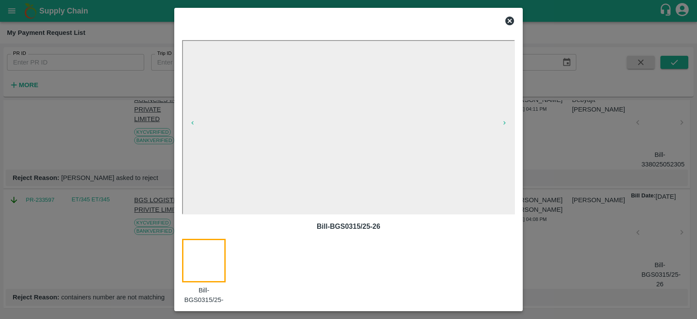
click at [507, 22] on icon at bounding box center [509, 21] width 9 height 9
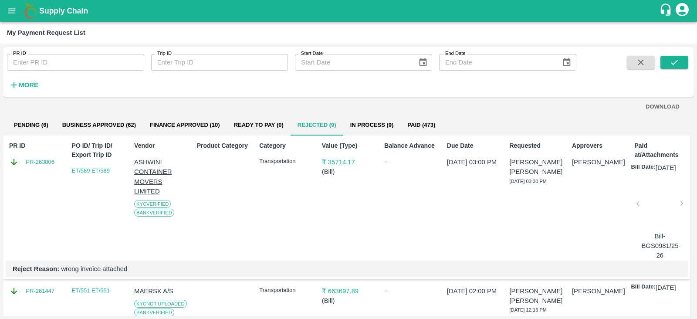
scroll to position [10, 0]
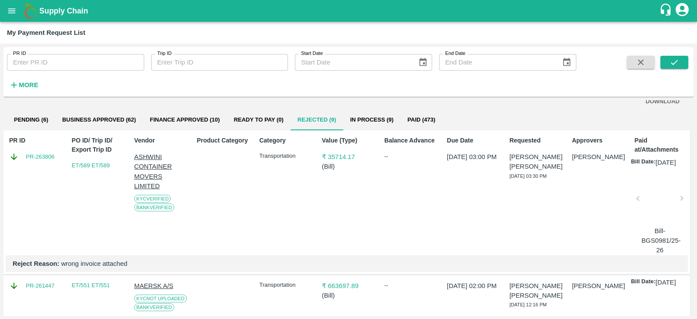
click at [658, 203] on div at bounding box center [659, 201] width 37 height 46
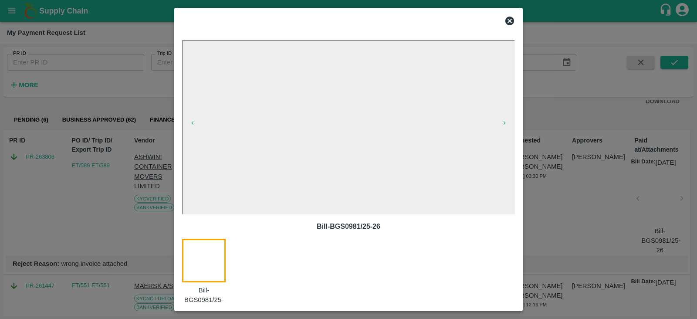
click at [586, 206] on div at bounding box center [348, 159] width 697 height 319
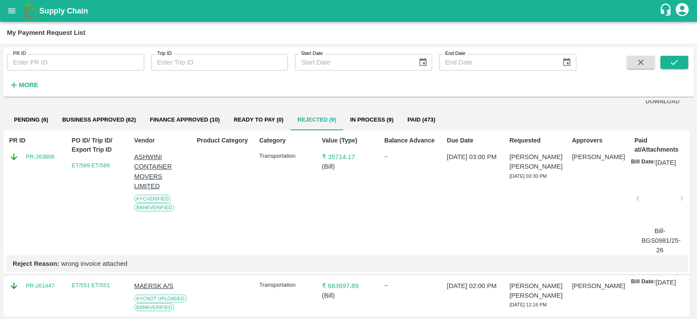
click at [34, 166] on div "PR ID PR-263806" at bounding box center [34, 193] width 57 height 122
copy link "PR-263806"
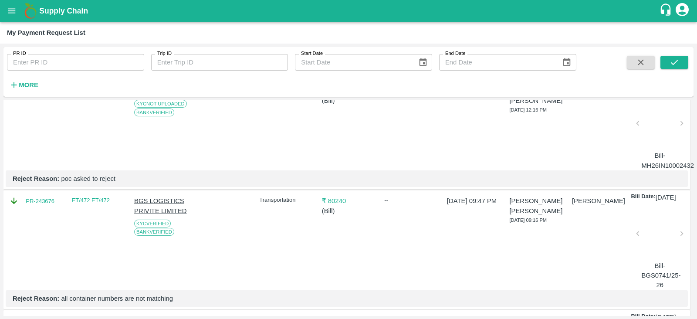
scroll to position [150, 0]
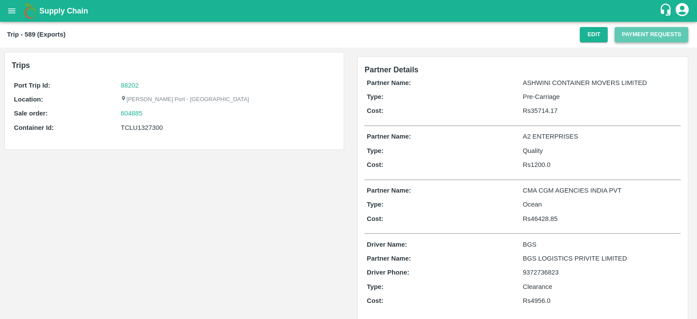
click at [639, 27] on button "Payment Requests" at bounding box center [652, 34] width 74 height 15
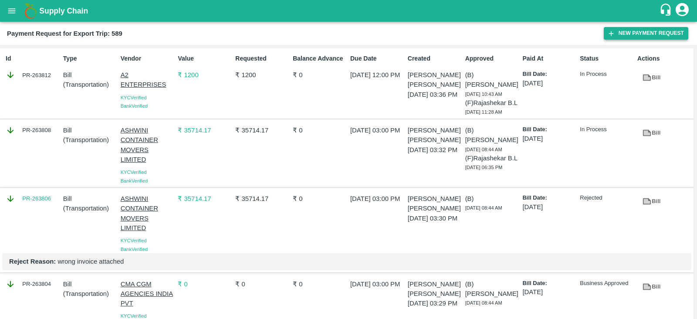
click at [631, 31] on button "New Payment Request" at bounding box center [646, 33] width 85 height 13
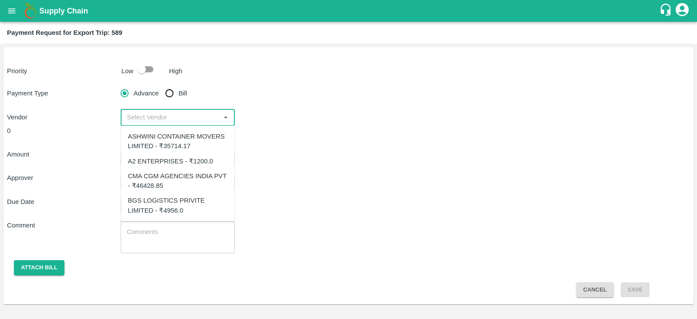
click at [180, 119] on input "input" at bounding box center [170, 117] width 94 height 11
click at [209, 200] on div "BGS LOGISTICS PRIVITE LIMITED - ₹4956.0" at bounding box center [178, 206] width 100 height 20
type input "BGS LOGISTICS PRIVITE LIMITED - ₹4956.0"
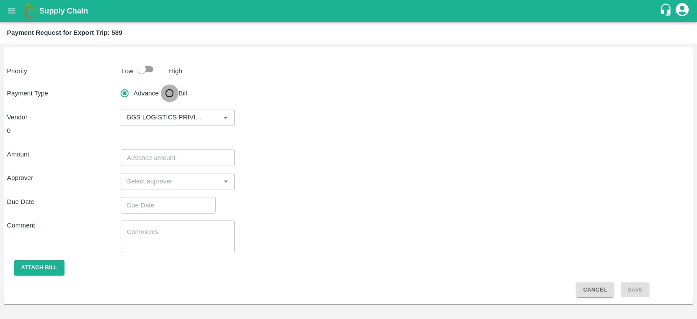
click at [169, 91] on input "Bill" at bounding box center [169, 93] width 17 height 17
radio input "true"
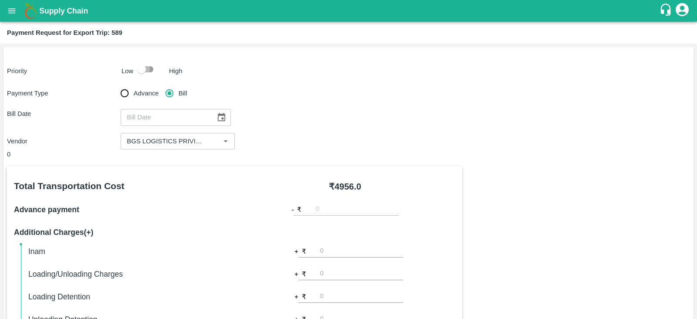
click at [144, 67] on input "checkbox" at bounding box center [142, 69] width 50 height 17
checkbox input "true"
click at [218, 116] on icon "Choose date" at bounding box center [221, 117] width 7 height 8
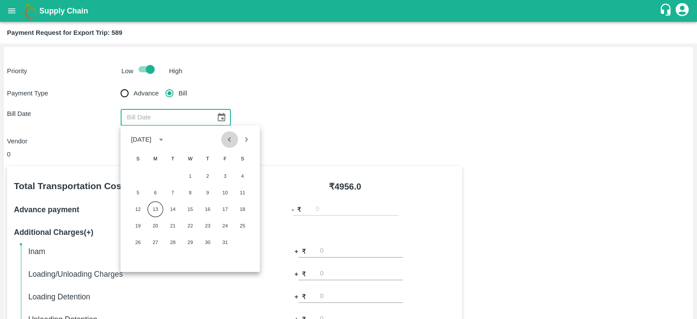
click at [233, 142] on icon "Previous month" at bounding box center [230, 140] width 10 height 10
click at [208, 227] on button "25" at bounding box center [208, 226] width 16 height 16
type input "25/09/2025"
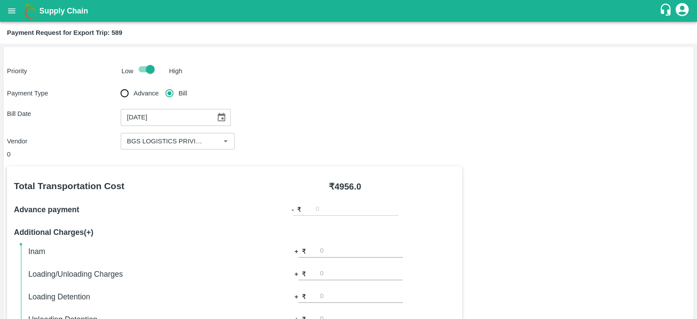
scroll to position [279, 0]
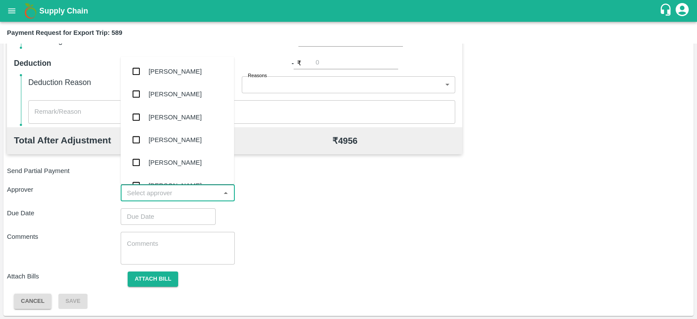
click at [179, 196] on input "input" at bounding box center [170, 192] width 94 height 11
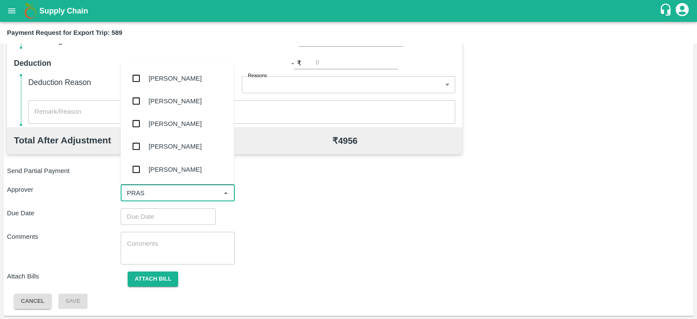
type input "PRASA"
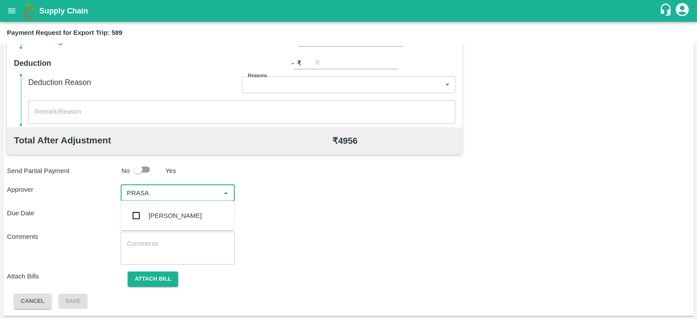
click at [170, 214] on div "[PERSON_NAME]" at bounding box center [175, 216] width 53 height 10
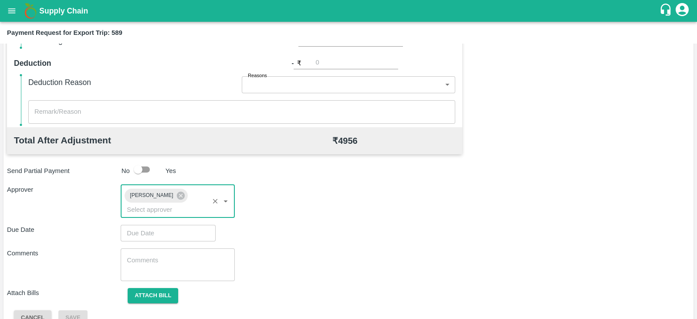
type input "DD/MM/YYYY hh:mm aa"
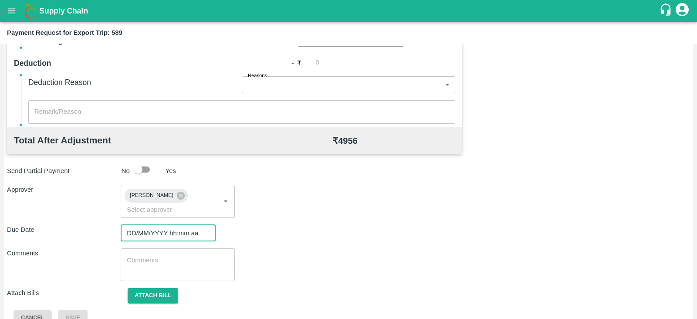
click at [158, 225] on input "DD/MM/YYYY hh:mm aa" at bounding box center [165, 233] width 89 height 17
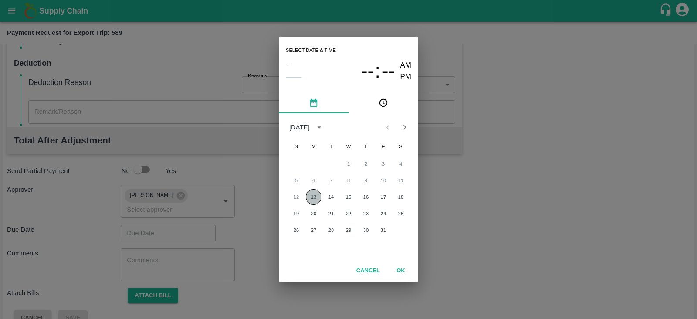
click at [314, 196] on button "13" at bounding box center [314, 197] width 16 height 16
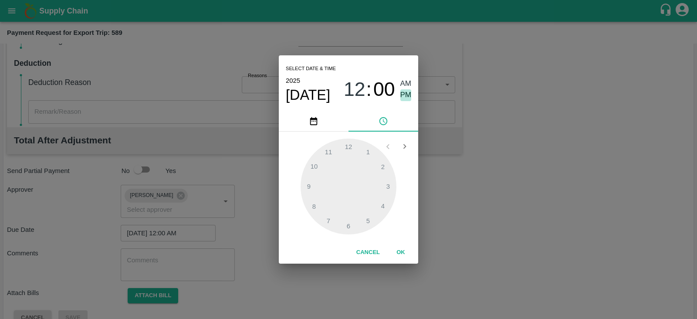
click at [401, 98] on span "PM" at bounding box center [405, 95] width 11 height 12
click at [389, 186] on div at bounding box center [349, 187] width 96 height 96
type input "[DATE] 03:00 PM"
click at [401, 254] on button "OK" at bounding box center [401, 252] width 28 height 15
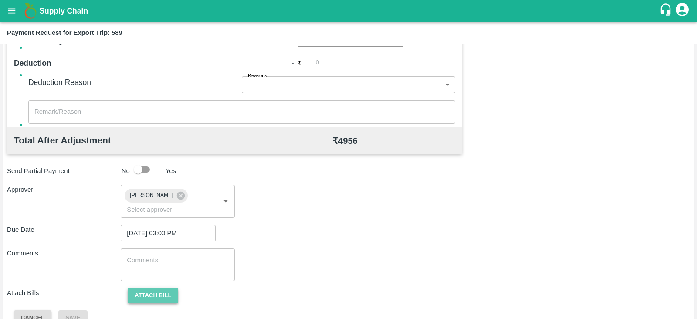
click at [141, 288] on button "Attach bill" at bounding box center [153, 295] width 51 height 15
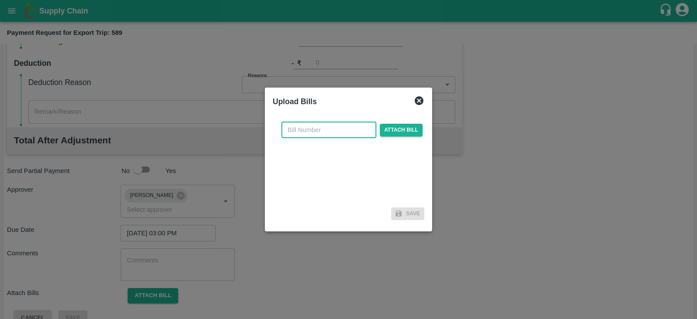
click at [335, 130] on input "text" at bounding box center [328, 130] width 95 height 17
paste input "BGS0981/25-26"
type input "BGS0981/25-26"
click at [389, 129] on span "Attach bill" at bounding box center [401, 130] width 43 height 13
click at [0, 0] on input "Attach bill" at bounding box center [0, 0] width 0 height 0
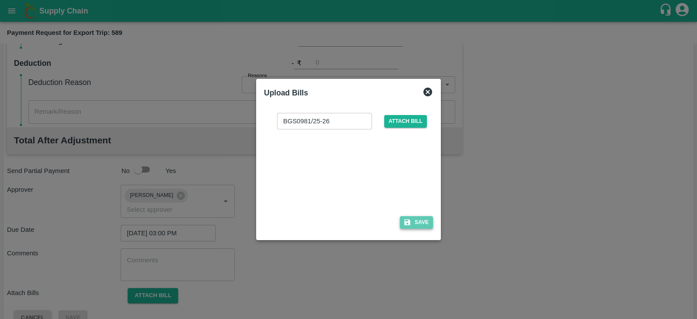
click at [423, 221] on button "Save" at bounding box center [416, 222] width 33 height 13
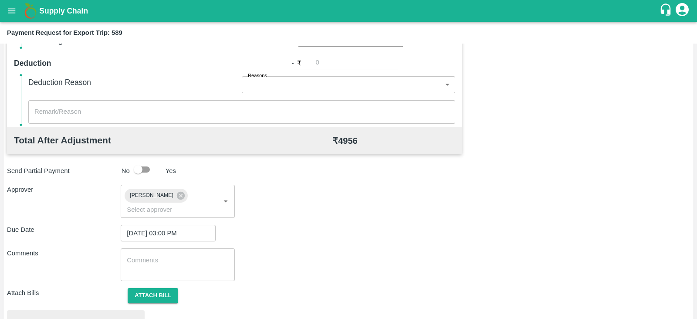
scroll to position [330, 0]
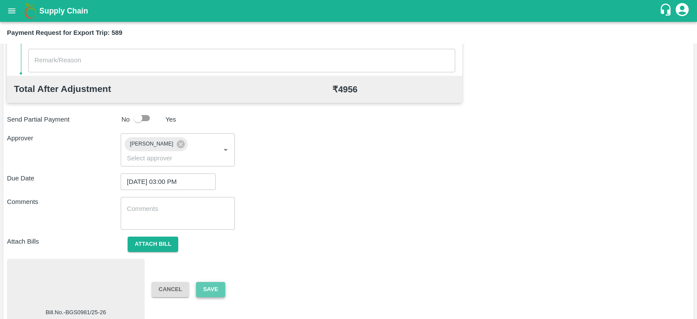
click at [213, 282] on button "Save" at bounding box center [210, 289] width 29 height 15
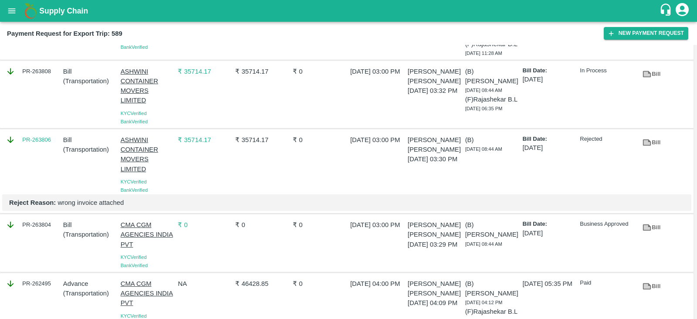
scroll to position [108, 0]
click at [7, 11] on icon "open drawer" at bounding box center [12, 11] width 10 height 10
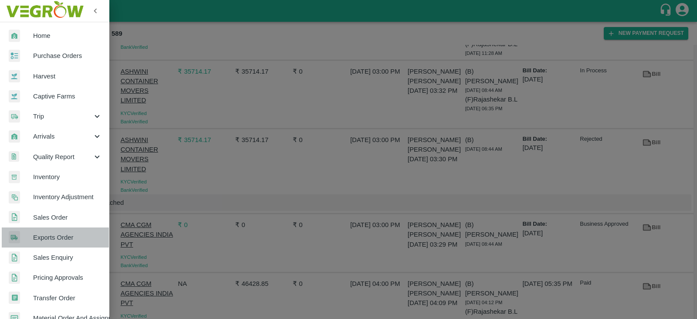
click at [74, 240] on span "Exports Order" at bounding box center [67, 238] width 69 height 10
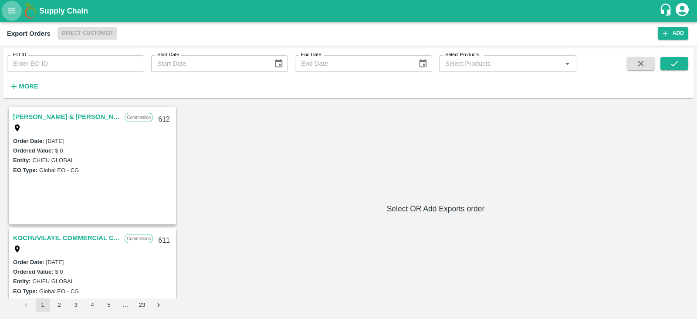
click at [8, 7] on icon "open drawer" at bounding box center [12, 11] width 10 height 10
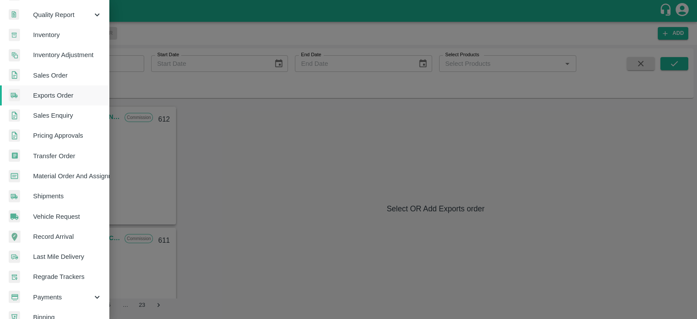
scroll to position [177, 0]
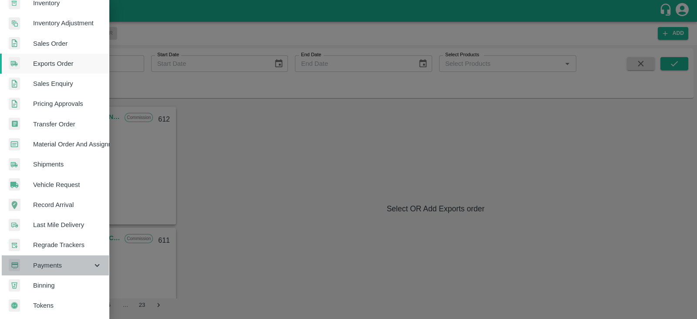
click at [65, 262] on span "Payments" at bounding box center [62, 266] width 59 height 10
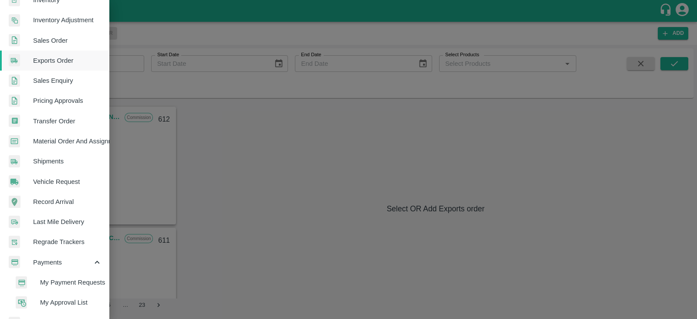
click at [95, 278] on span "My Payment Requests" at bounding box center [71, 283] width 62 height 10
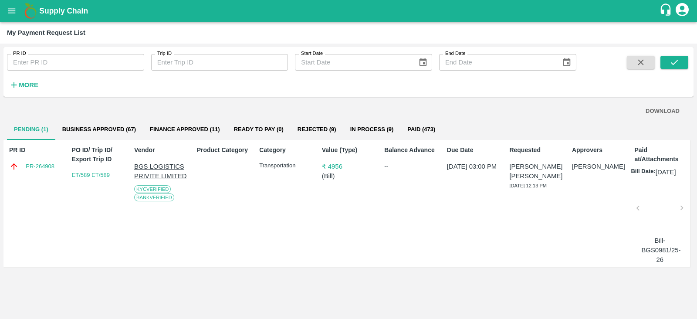
click at [322, 131] on button "Rejected (9)" at bounding box center [317, 129] width 53 height 21
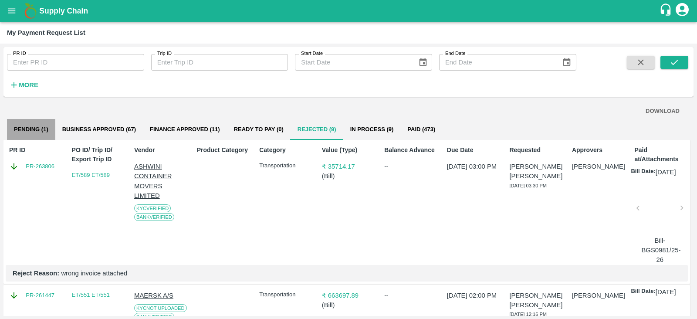
click at [42, 128] on button "Pending (1)" at bounding box center [31, 129] width 48 height 21
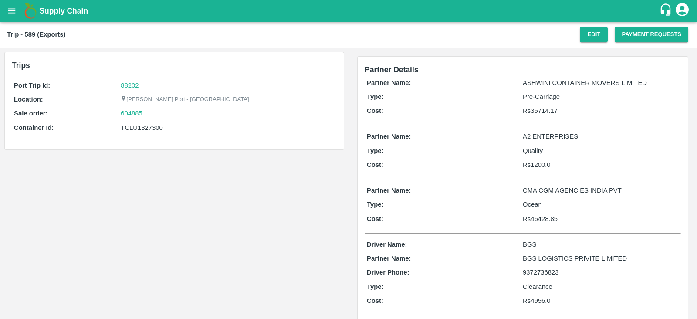
scroll to position [12, 0]
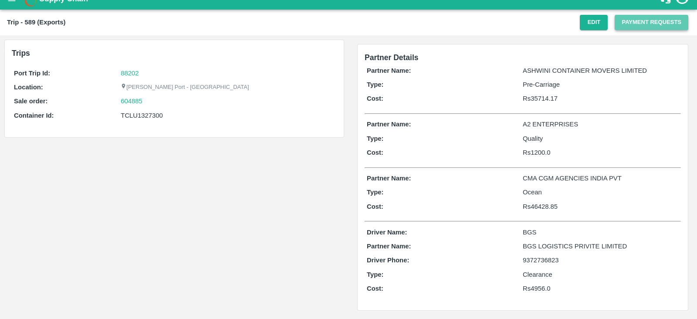
click at [628, 27] on button "Payment Requests" at bounding box center [652, 22] width 74 height 15
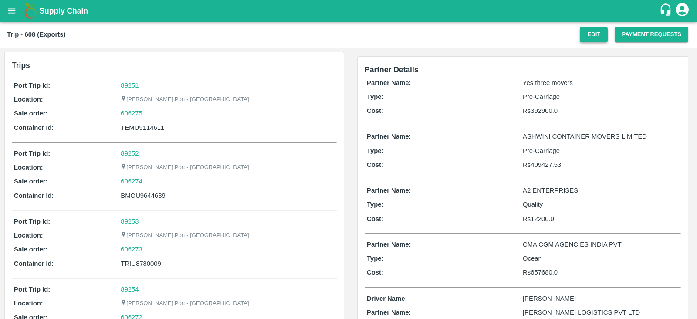
click at [595, 41] on button "Edit" at bounding box center [594, 34] width 28 height 15
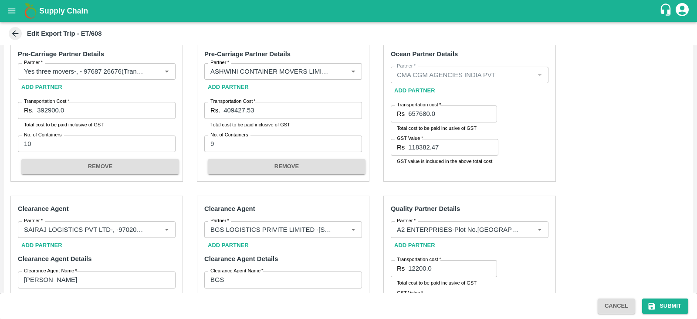
scroll to position [293, 0]
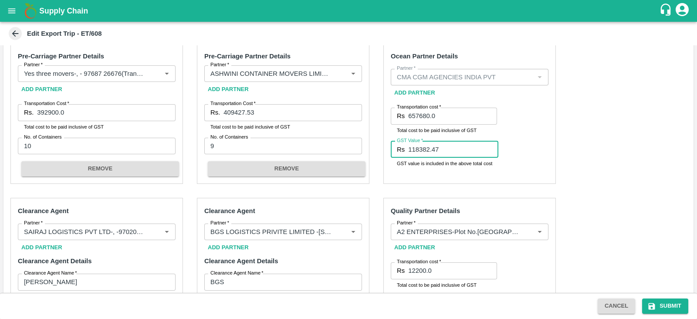
click at [453, 145] on input "118382.47" at bounding box center [453, 149] width 90 height 17
paste input "41349.18"
type input "141349.18"
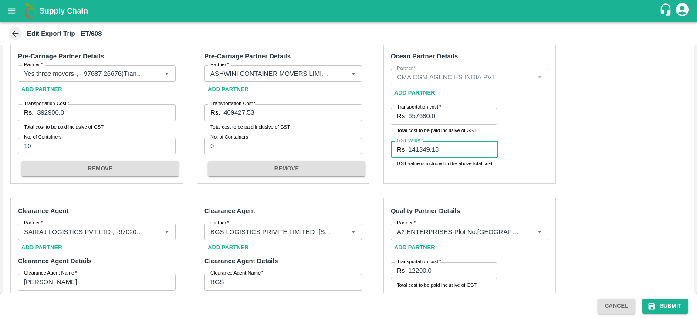
click at [440, 112] on input "657680.0" at bounding box center [452, 116] width 89 height 17
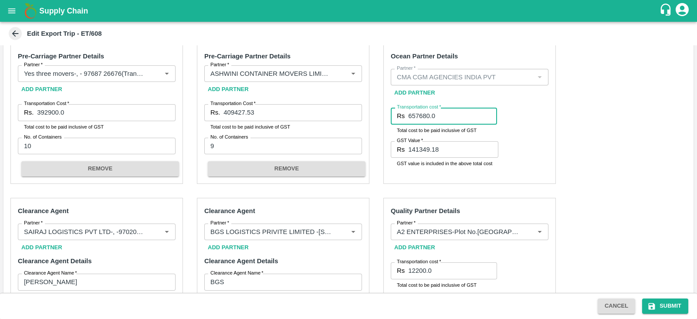
click at [440, 112] on input "657680.0" at bounding box center [452, 116] width 89 height 17
paste input "926622.4"
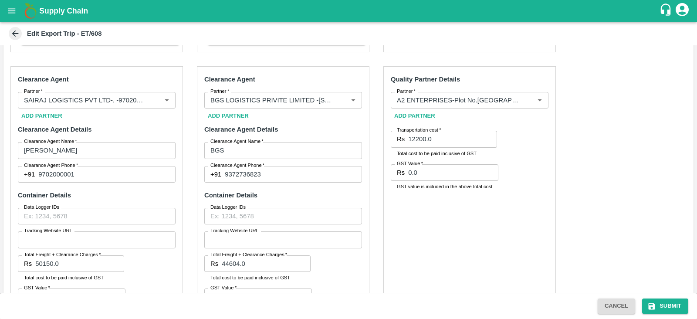
scroll to position [433, 0]
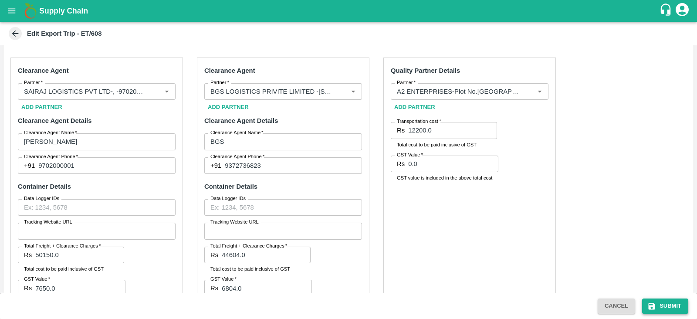
type input "926622.40"
click at [668, 301] on button "Submit" at bounding box center [665, 305] width 46 height 15
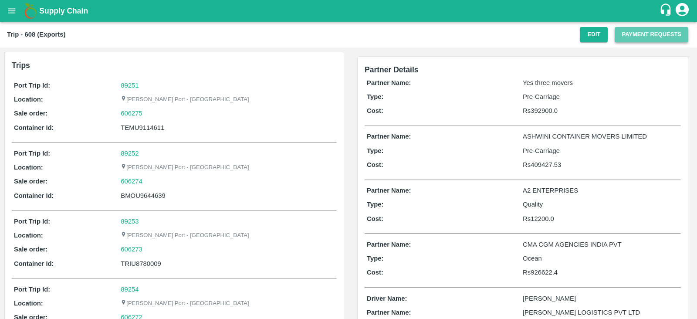
click at [636, 35] on button "Payment Requests" at bounding box center [652, 34] width 74 height 15
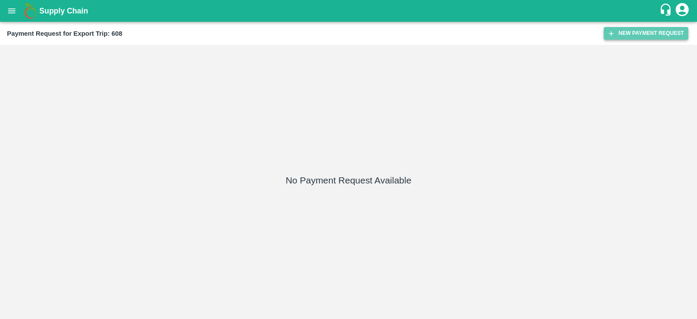
click at [636, 37] on button "New Payment Request" at bounding box center [646, 33] width 85 height 13
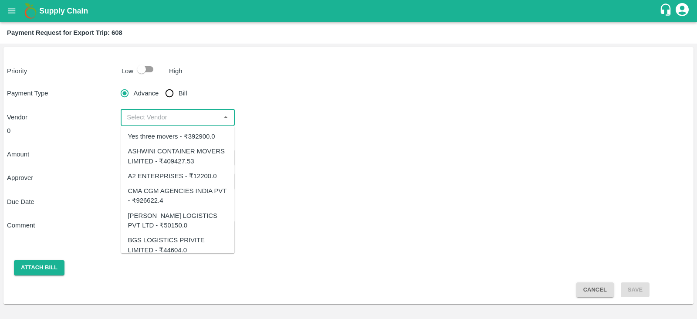
click at [157, 113] on input "input" at bounding box center [170, 117] width 94 height 11
click at [194, 193] on div "CMA CGM AGENCIES INDIA PVT - ₹926622.4" at bounding box center [178, 196] width 100 height 20
type input "CMA CGM AGENCIES INDIA PVT - ₹926622.4"
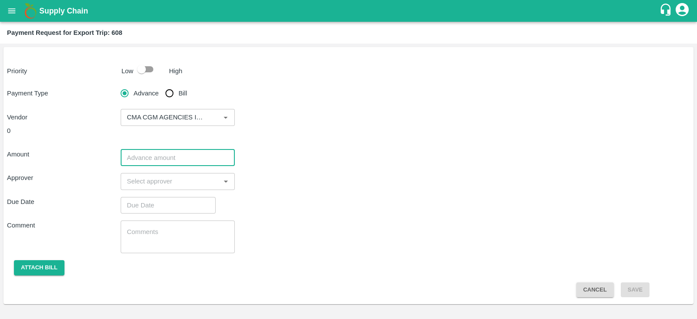
click at [166, 158] on input "number" at bounding box center [178, 157] width 114 height 17
paste input "926622.40"
type input "926622.40"
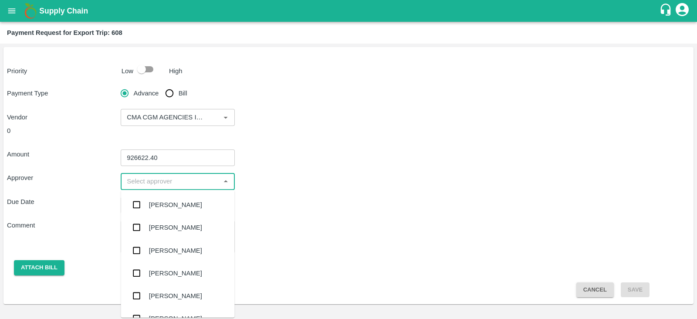
click at [160, 179] on input "input" at bounding box center [170, 181] width 94 height 11
type input "PRASA"
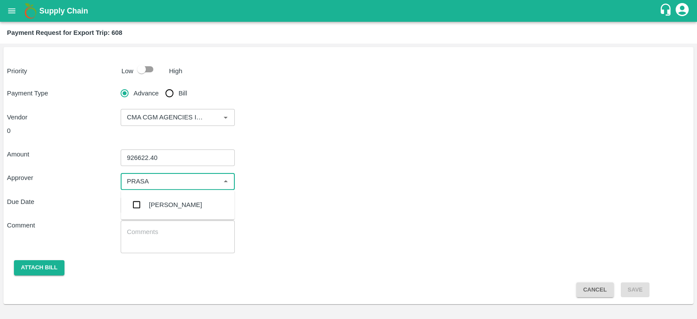
click at [166, 206] on div "[PERSON_NAME]" at bounding box center [175, 205] width 53 height 10
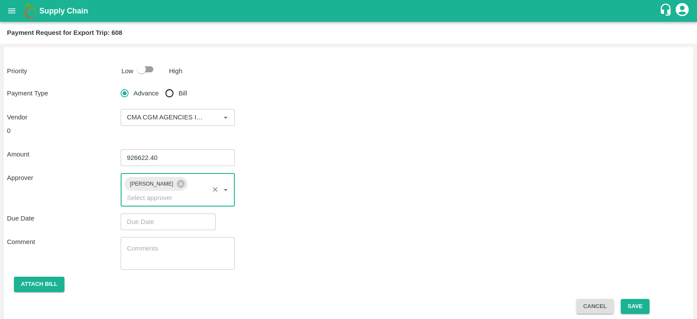
type input "DD/MM/YYYY hh:mm aa"
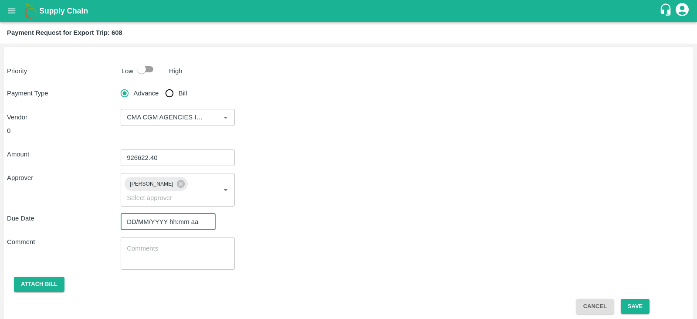
click at [163, 213] on input "DD/MM/YYYY hh:mm aa" at bounding box center [165, 221] width 89 height 17
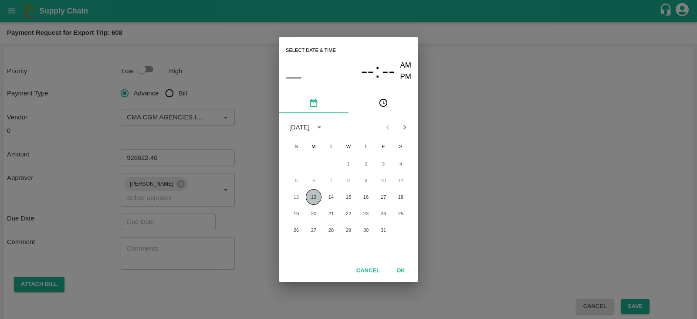
click at [316, 197] on button "13" at bounding box center [314, 197] width 16 height 16
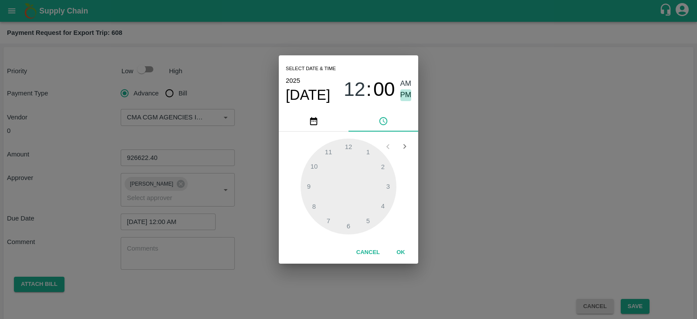
click at [407, 97] on span "PM" at bounding box center [405, 95] width 11 height 12
click at [388, 188] on div at bounding box center [349, 187] width 96 height 96
type input "[DATE] 03:00 PM"
click at [505, 139] on div "Select date & time [DATE] 03 : 00 AM PM 05 10 15 20 25 30 35 40 45 50 55 00 Can…" at bounding box center [348, 159] width 697 height 319
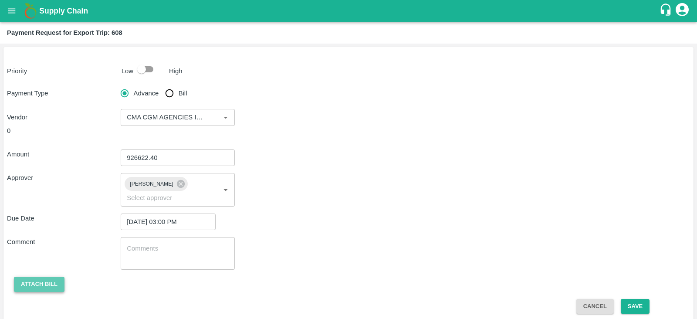
click at [39, 277] on button "Attach bill" at bounding box center [39, 284] width 51 height 15
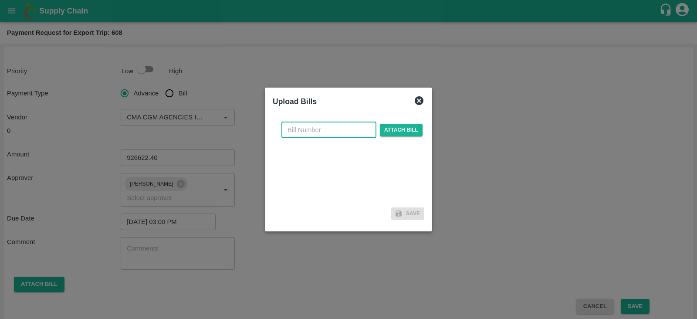
click at [329, 125] on input "text" at bounding box center [328, 130] width 95 height 17
paste input "INEMHC26079303"
type input "INEMHC26079303"
click at [406, 131] on span "Attach bill" at bounding box center [401, 130] width 43 height 13
click at [0, 0] on input "Attach bill" at bounding box center [0, 0] width 0 height 0
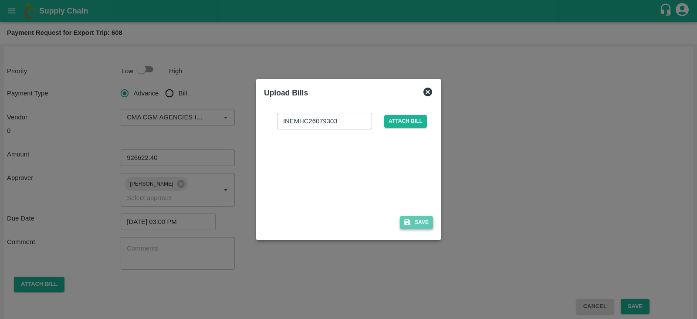
click at [419, 227] on button "Save" at bounding box center [416, 222] width 33 height 13
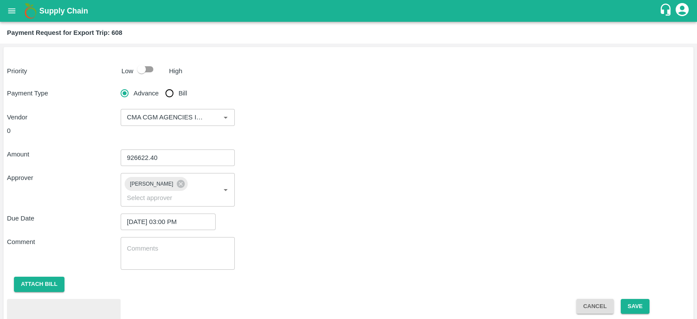
scroll to position [40, 0]
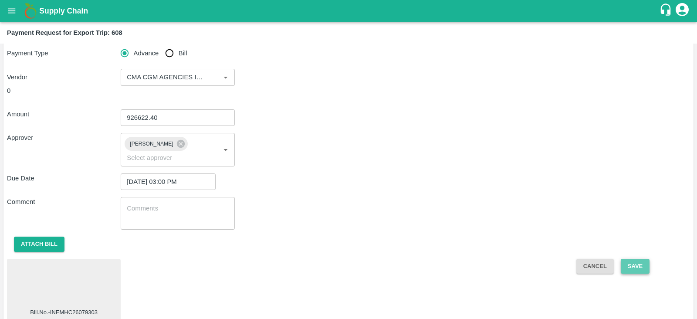
click at [647, 259] on button "Save" at bounding box center [635, 266] width 29 height 15
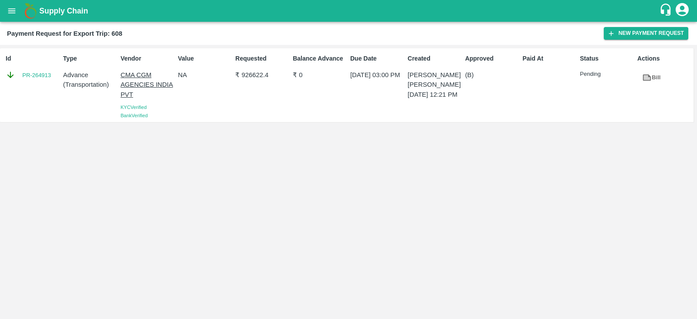
click at [39, 90] on div "Id PR-264913" at bounding box center [31, 85] width 58 height 69
copy link "PR-264913"
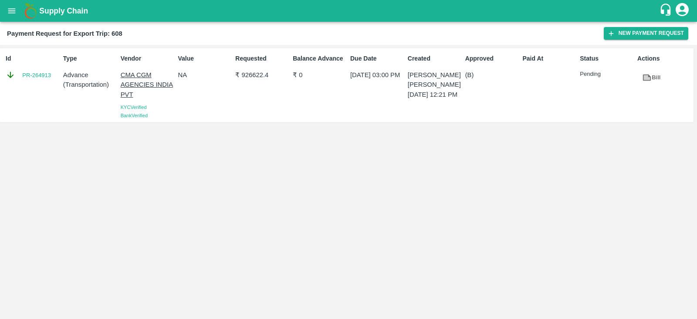
click at [251, 87] on div "Requested ₹ 926622.4" at bounding box center [261, 85] width 58 height 69
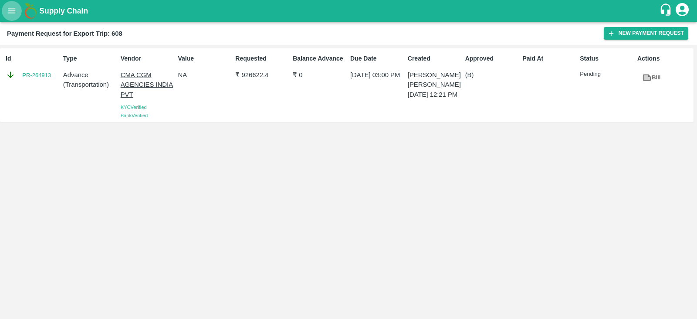
click at [10, 10] on icon "open drawer" at bounding box center [11, 10] width 7 height 5
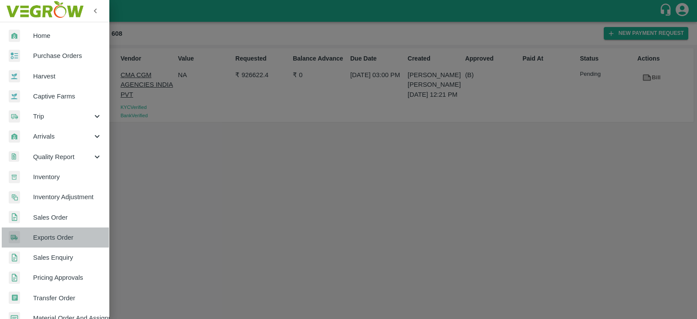
click at [65, 233] on span "Exports Order" at bounding box center [67, 238] width 69 height 10
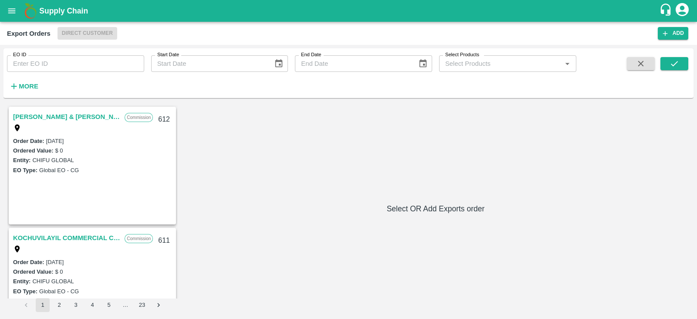
click at [117, 64] on input "EO ID" at bounding box center [75, 63] width 137 height 17
